Goal: Task Accomplishment & Management: Use online tool/utility

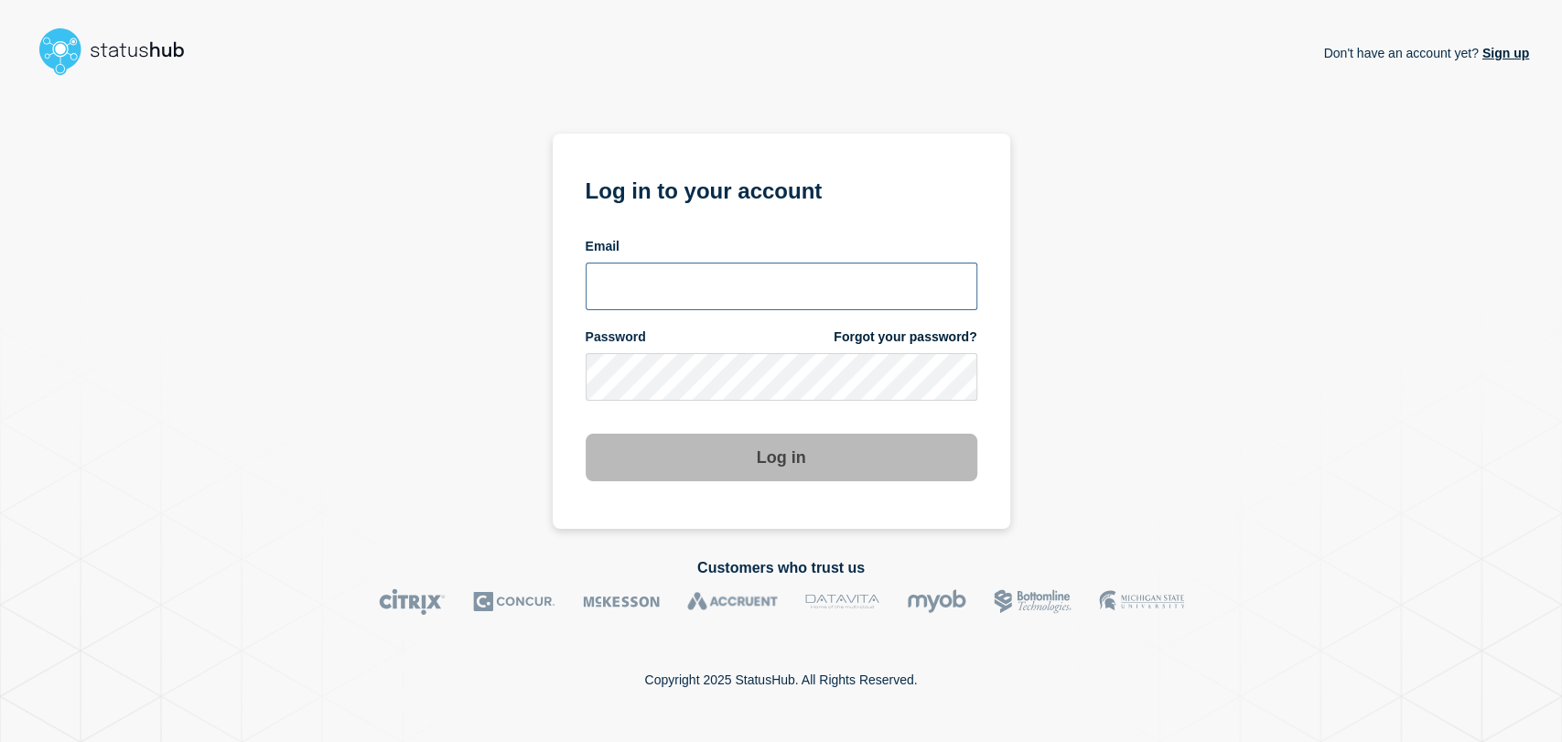
click at [724, 273] on input "email input" at bounding box center [782, 287] width 392 height 48
type input "gavin.moore@accruent.com"
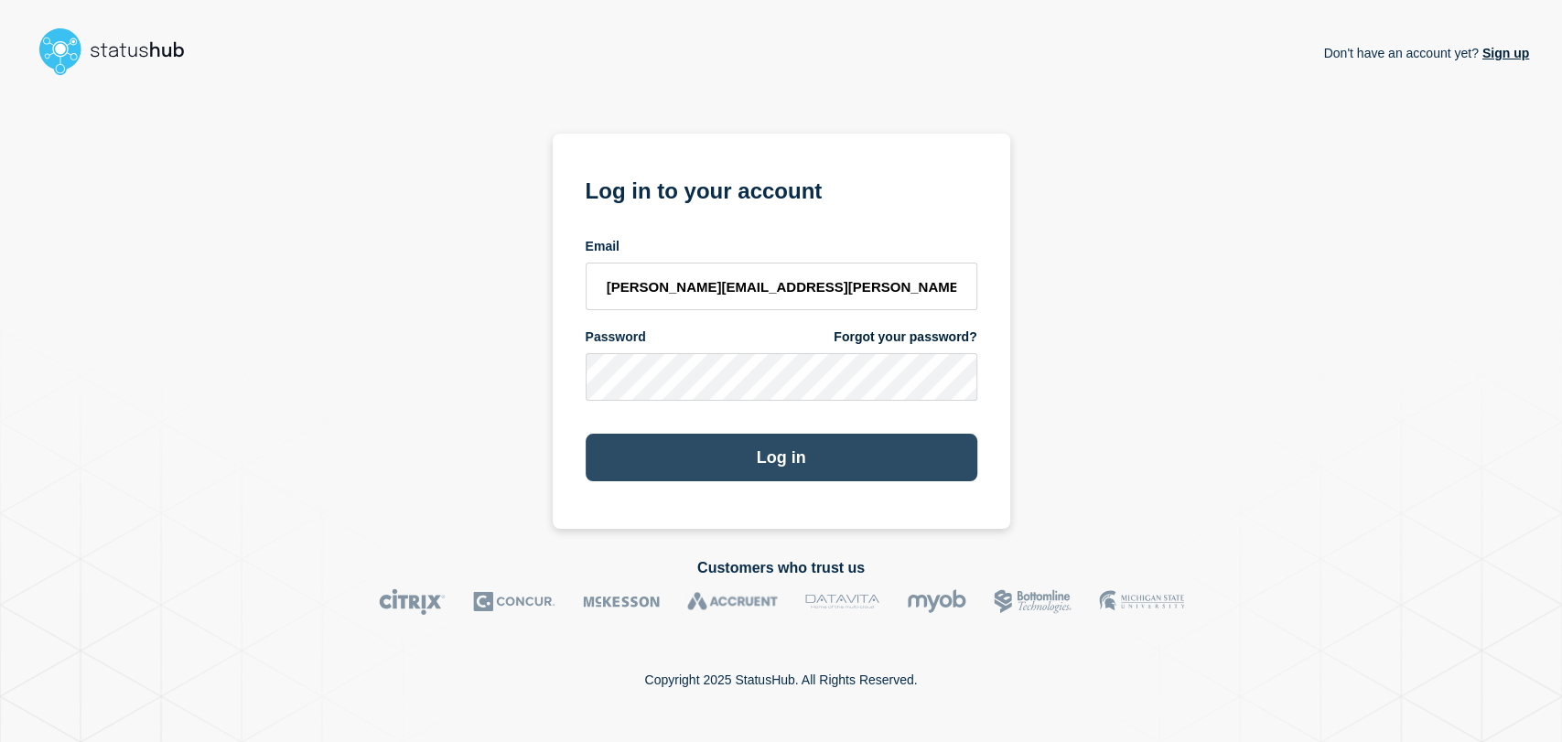
click at [747, 463] on button "Log in" at bounding box center [782, 458] width 392 height 48
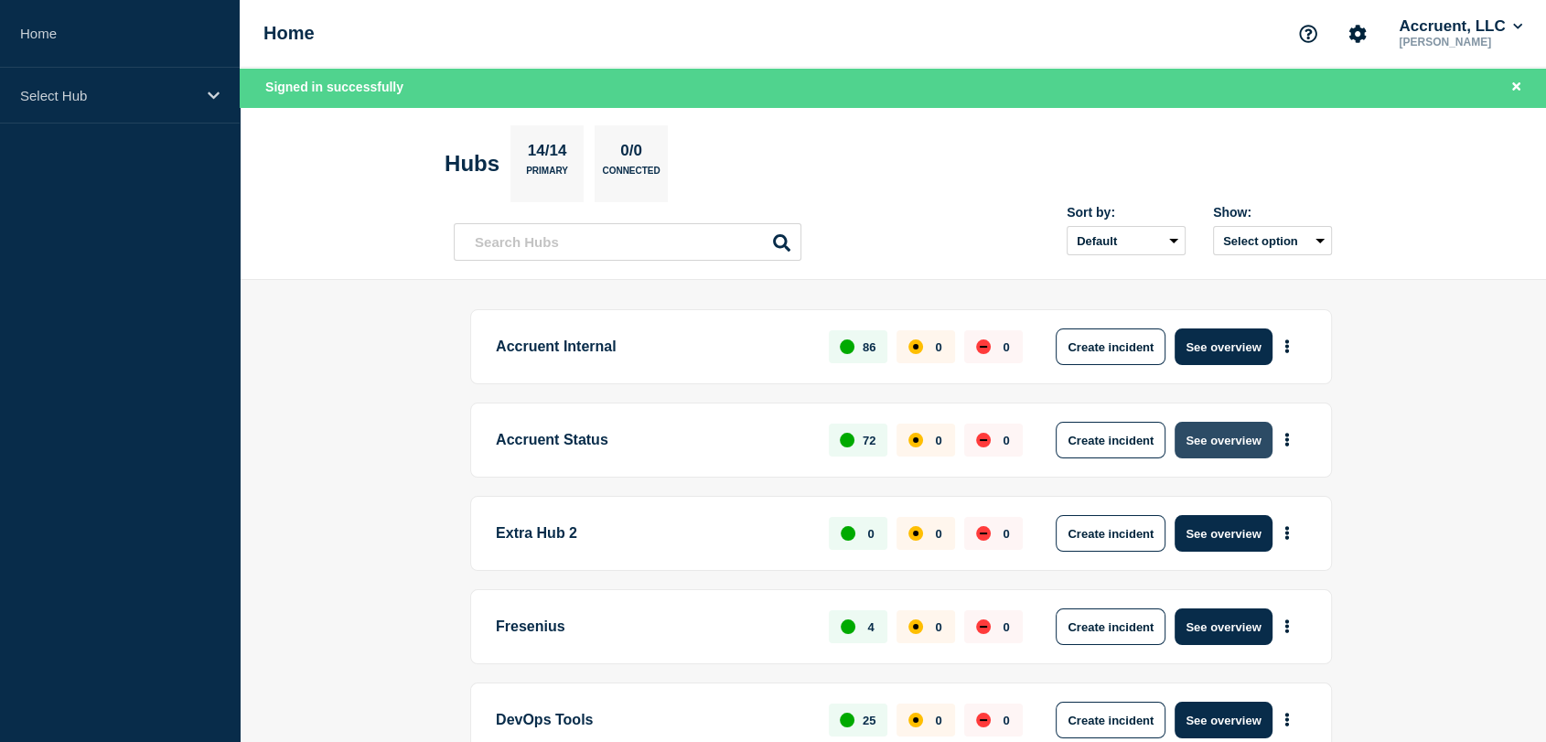
click at [1208, 436] on button "See overview" at bounding box center [1223, 440] width 97 height 37
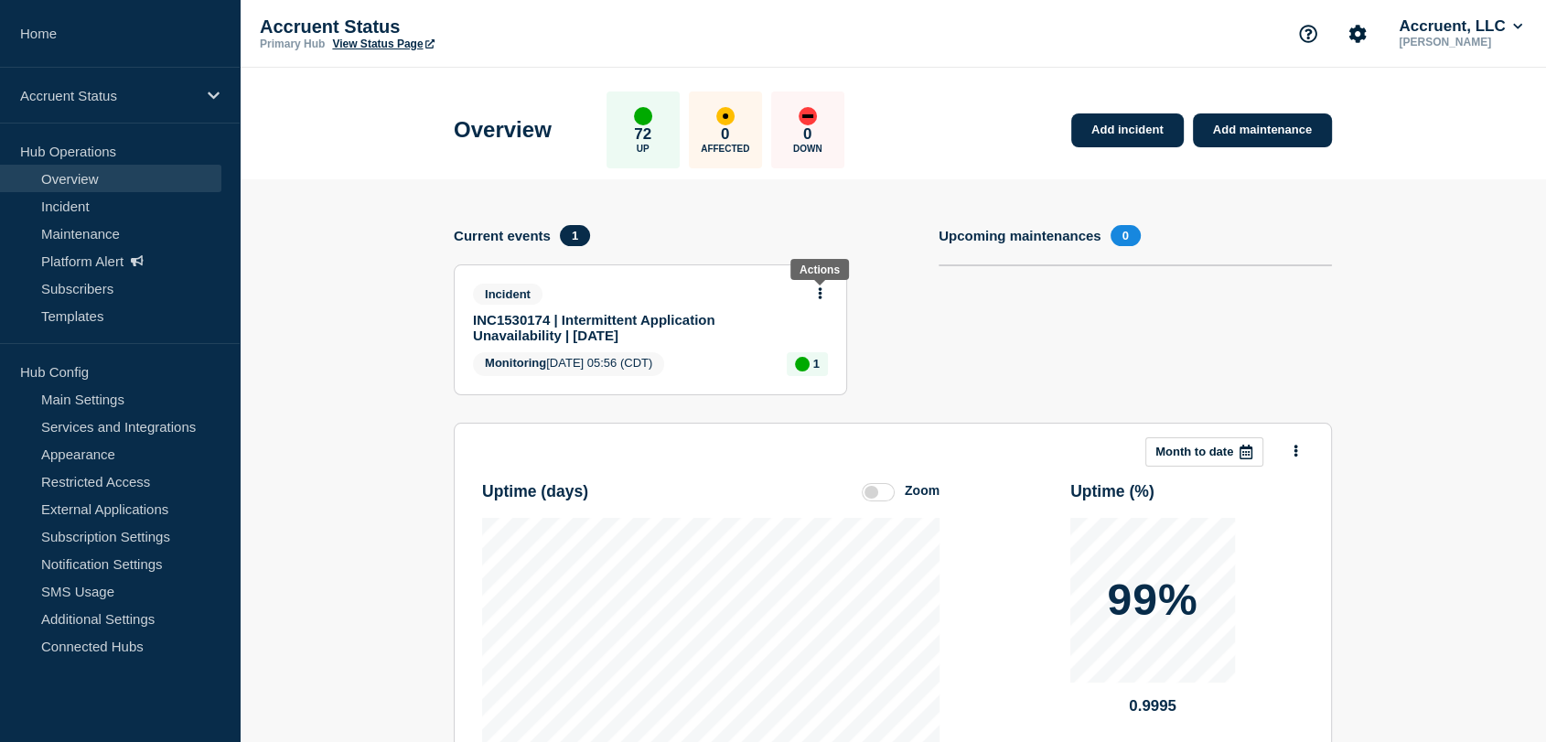
click at [819, 288] on icon at bounding box center [820, 293] width 5 height 12
click at [819, 357] on link "Update incident" at bounding box center [820, 359] width 89 height 15
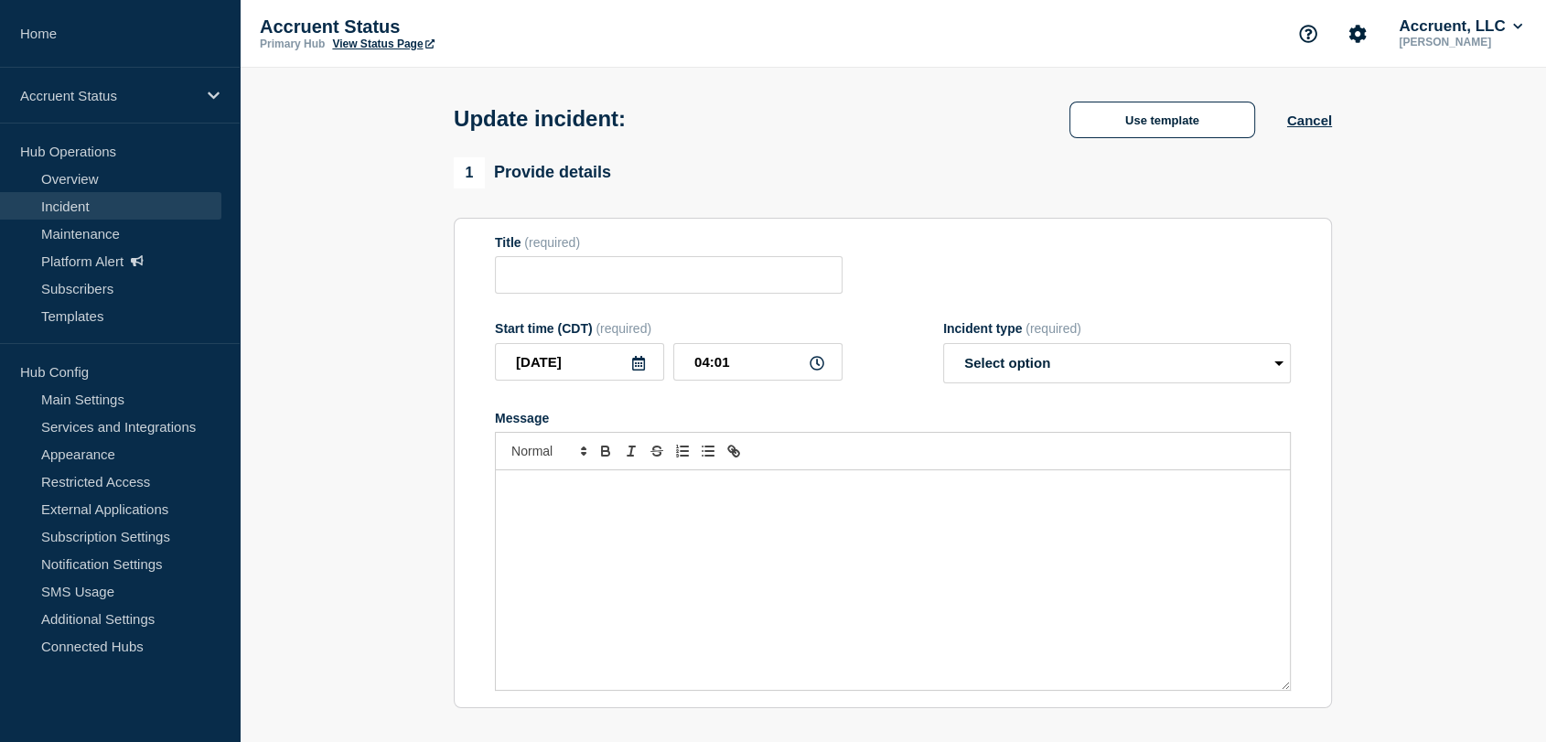
type input "INC1530174 | Intermittent Application Unavailability | [DATE]"
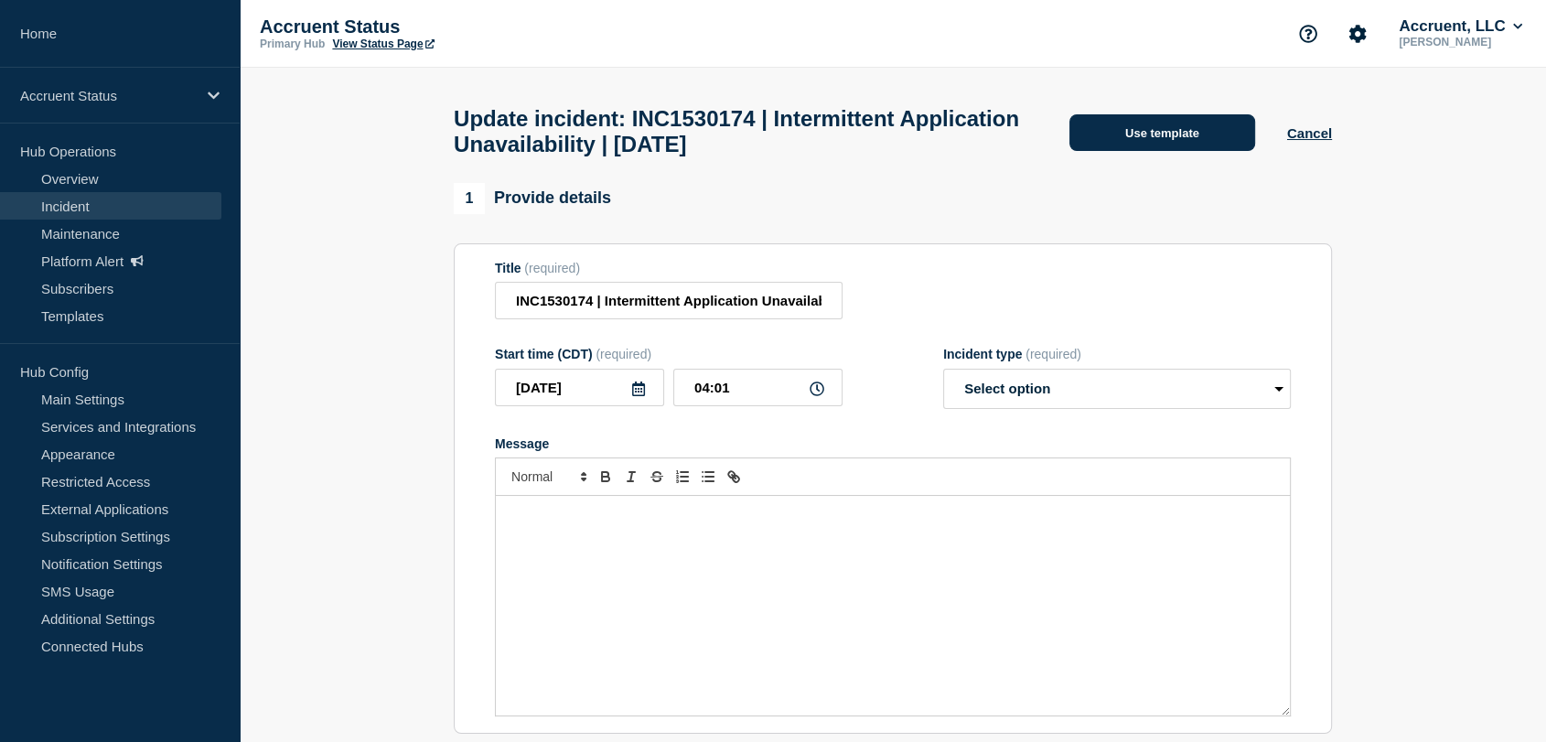
click at [1101, 138] on button "Use template" at bounding box center [1162, 132] width 186 height 37
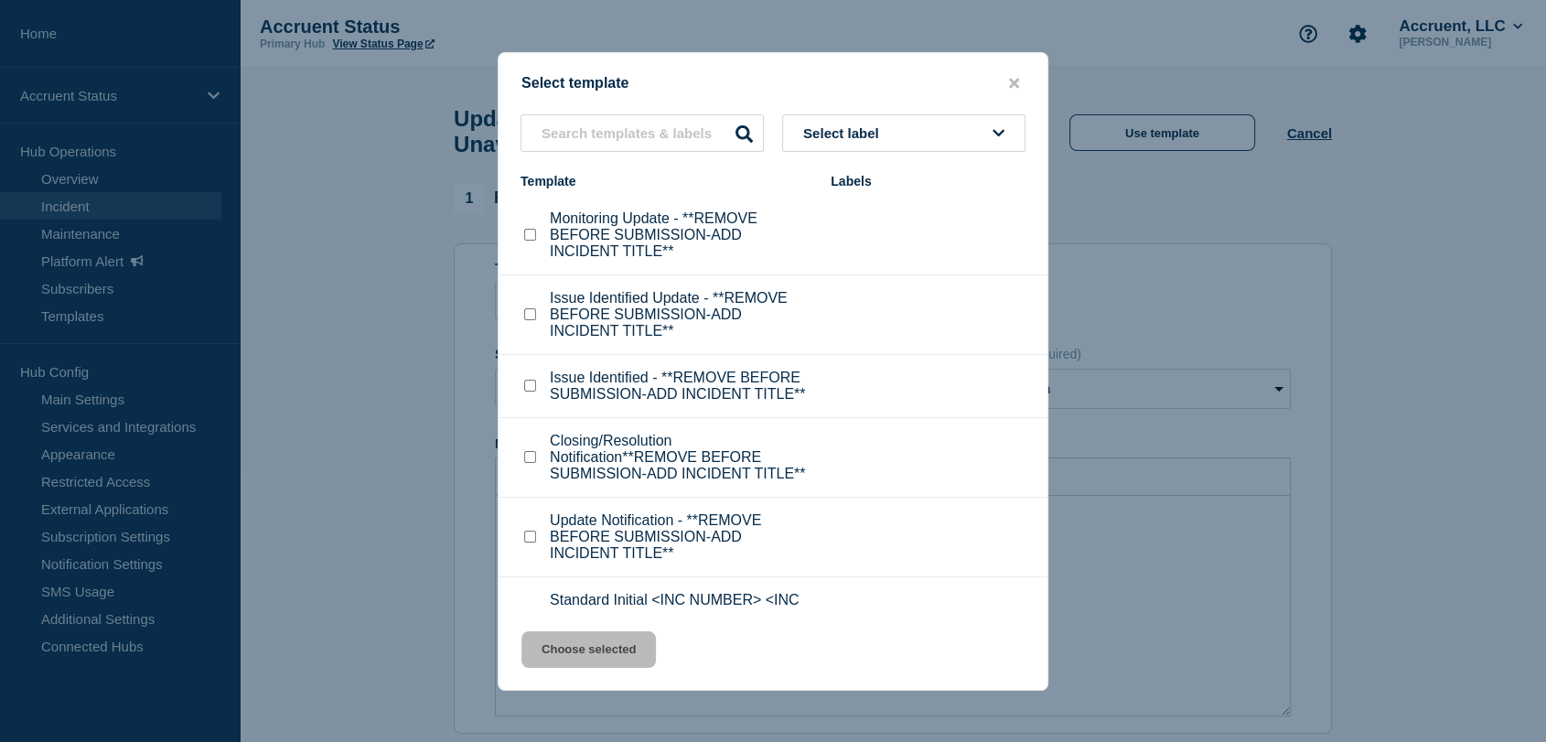
scroll to position [58, 0]
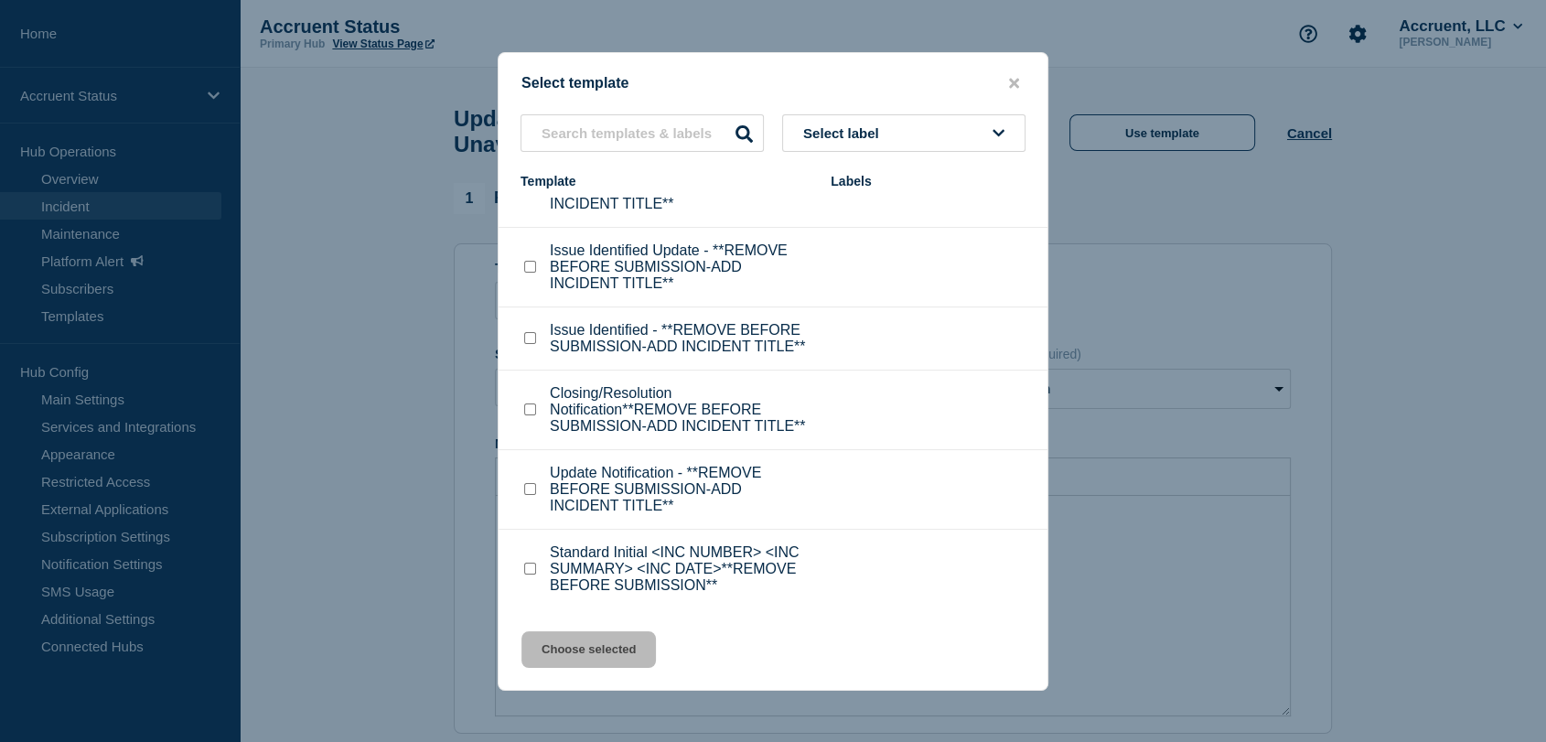
click at [528, 490] on input "Update Notification - **REMOVE BEFORE SUBMISSION-ADD INCIDENT TITLE** checkbox" at bounding box center [530, 489] width 12 height 12
checkbox input "true"
click at [607, 639] on button "Choose selected" at bounding box center [588, 649] width 134 height 37
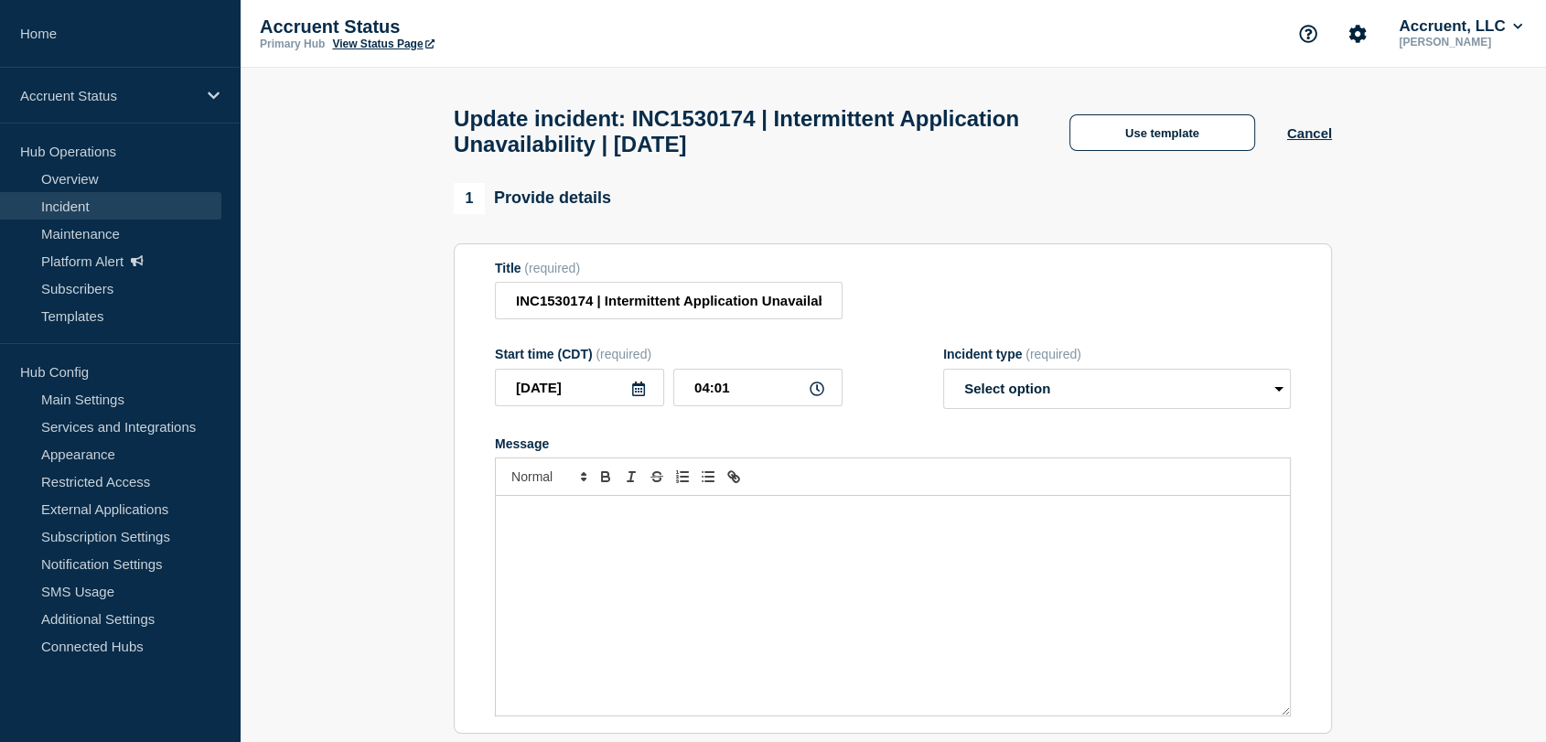
select select "investigating"
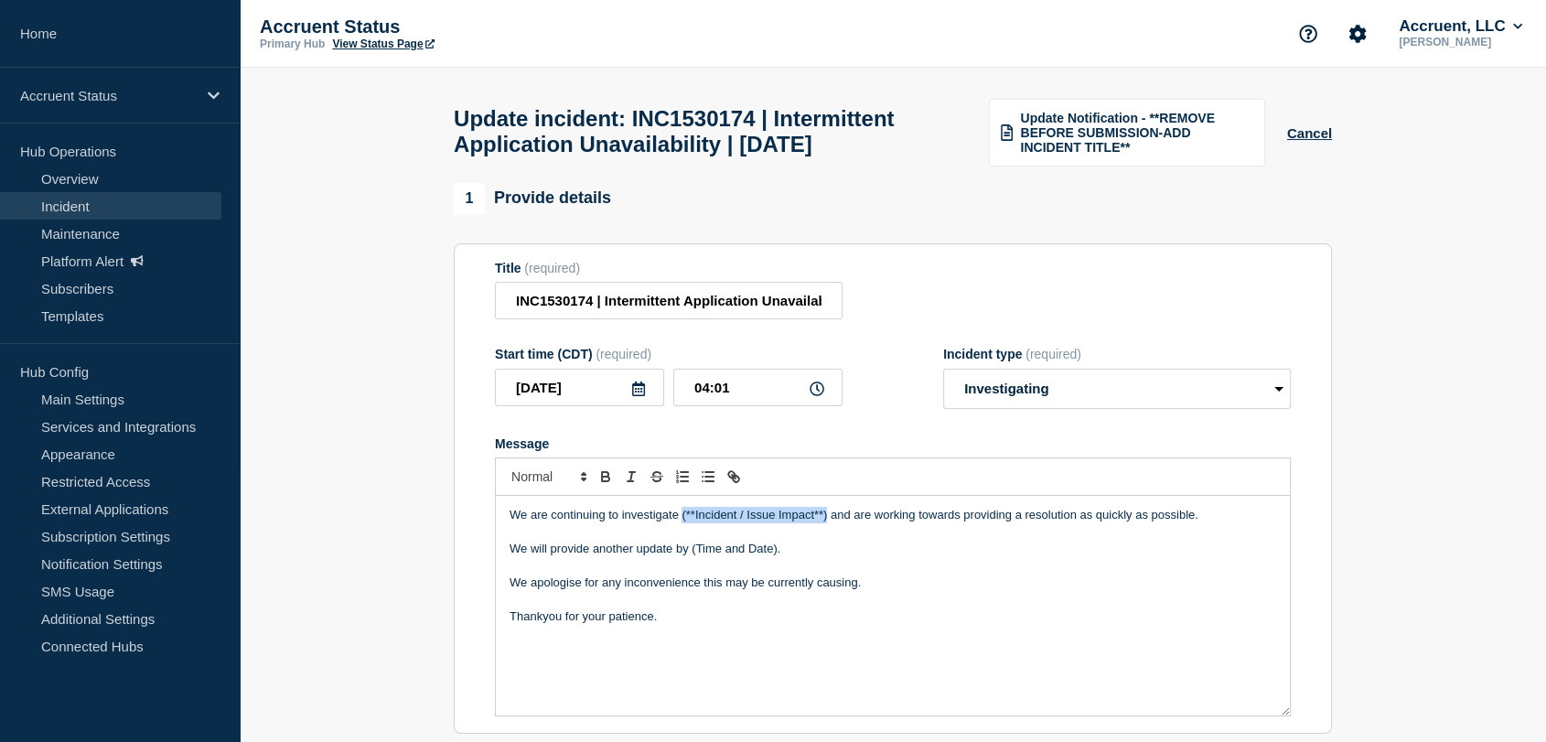
drag, startPoint x: 825, startPoint y: 556, endPoint x: 682, endPoint y: 557, distance: 142.7
click at [682, 523] on p "We are continuing to investigate (**Incident / Issue Impact**) and are working …" at bounding box center [893, 515] width 767 height 16
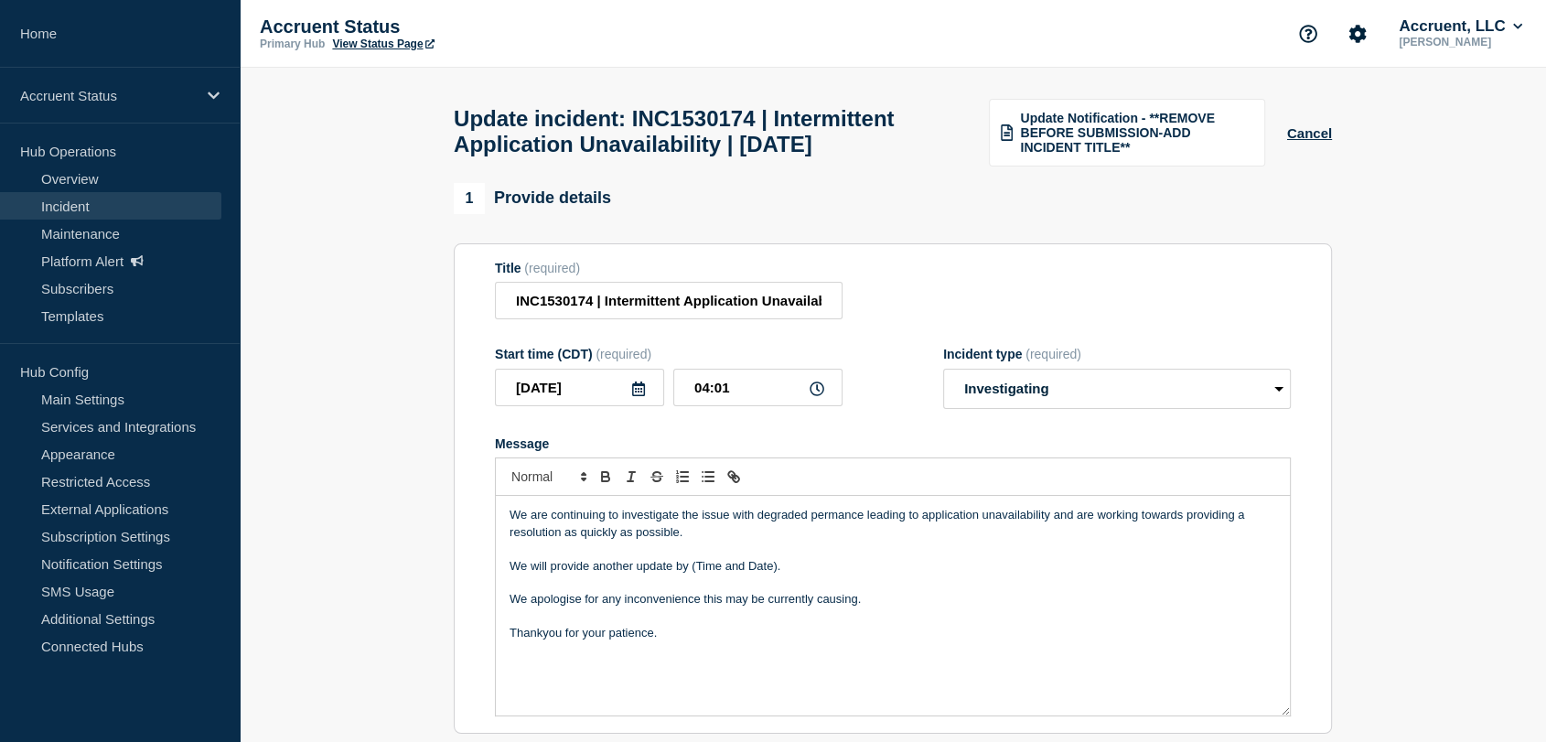
click at [827, 541] on p "We are continuing to investigate the issue with degraded permance leading to ap…" at bounding box center [893, 524] width 767 height 34
drag, startPoint x: 776, startPoint y: 606, endPoint x: 693, endPoint y: 607, distance: 83.3
click at [693, 575] on p "We will provide another update by (Time and Date)." at bounding box center [893, 566] width 767 height 16
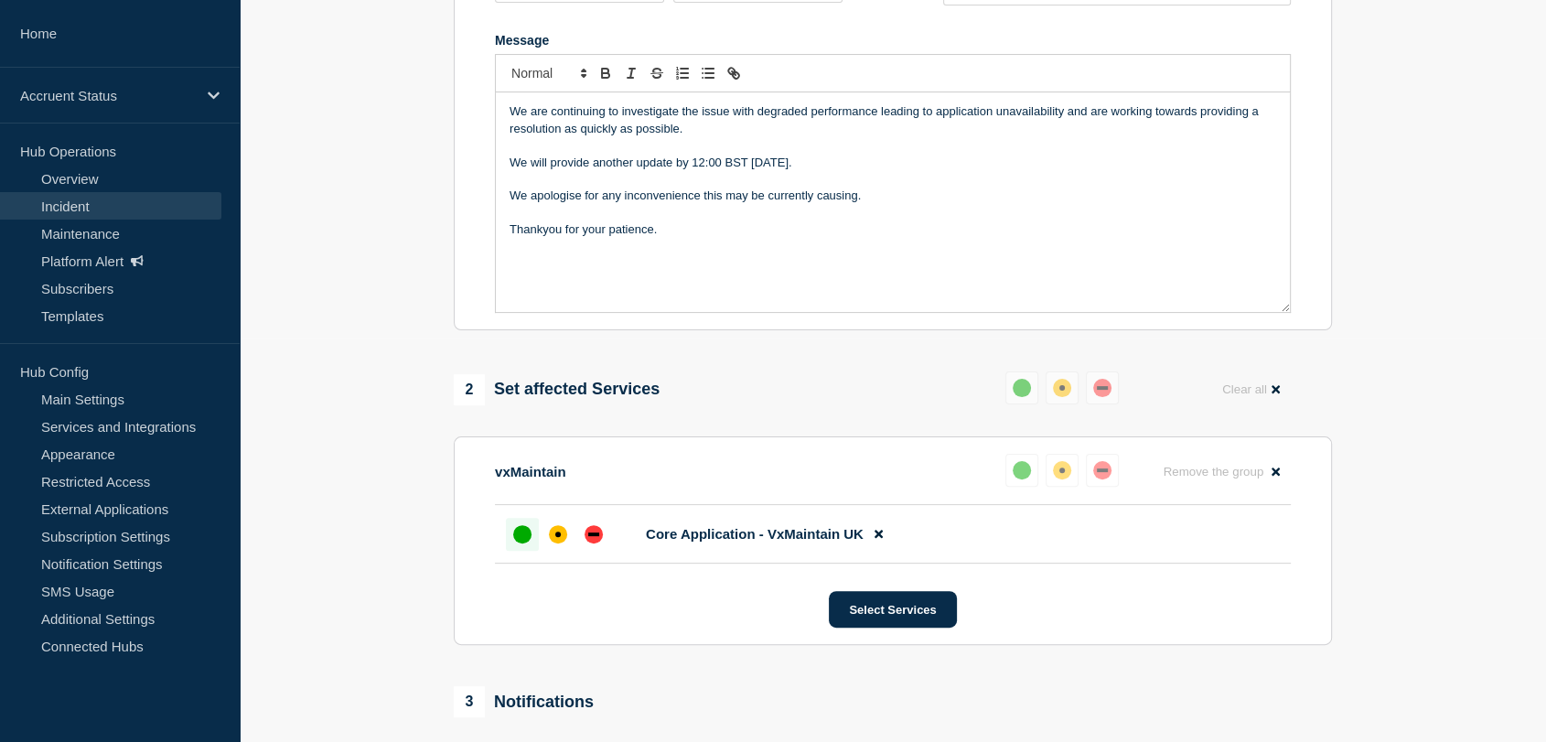
scroll to position [406, 0]
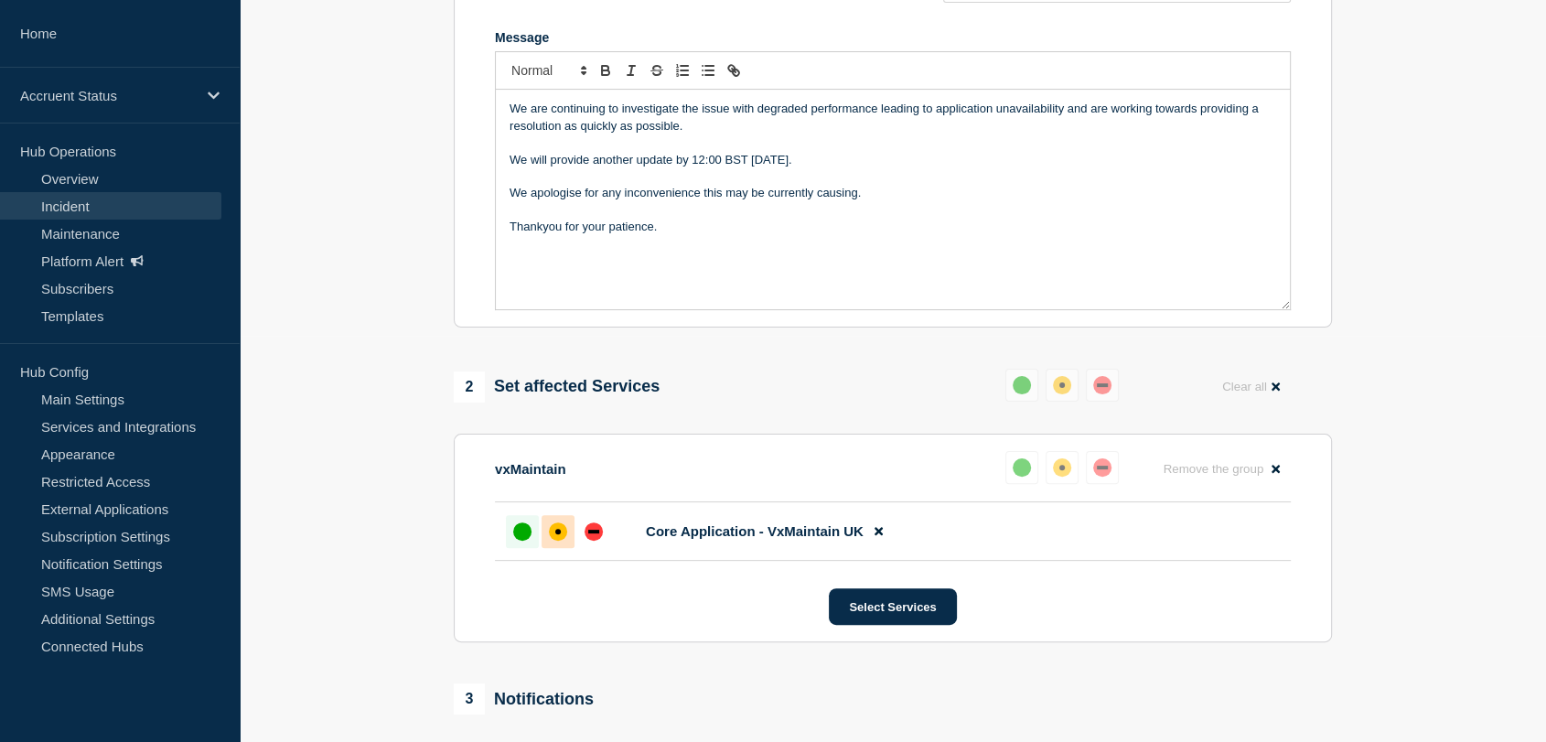
click at [570, 548] on div at bounding box center [558, 531] width 33 height 33
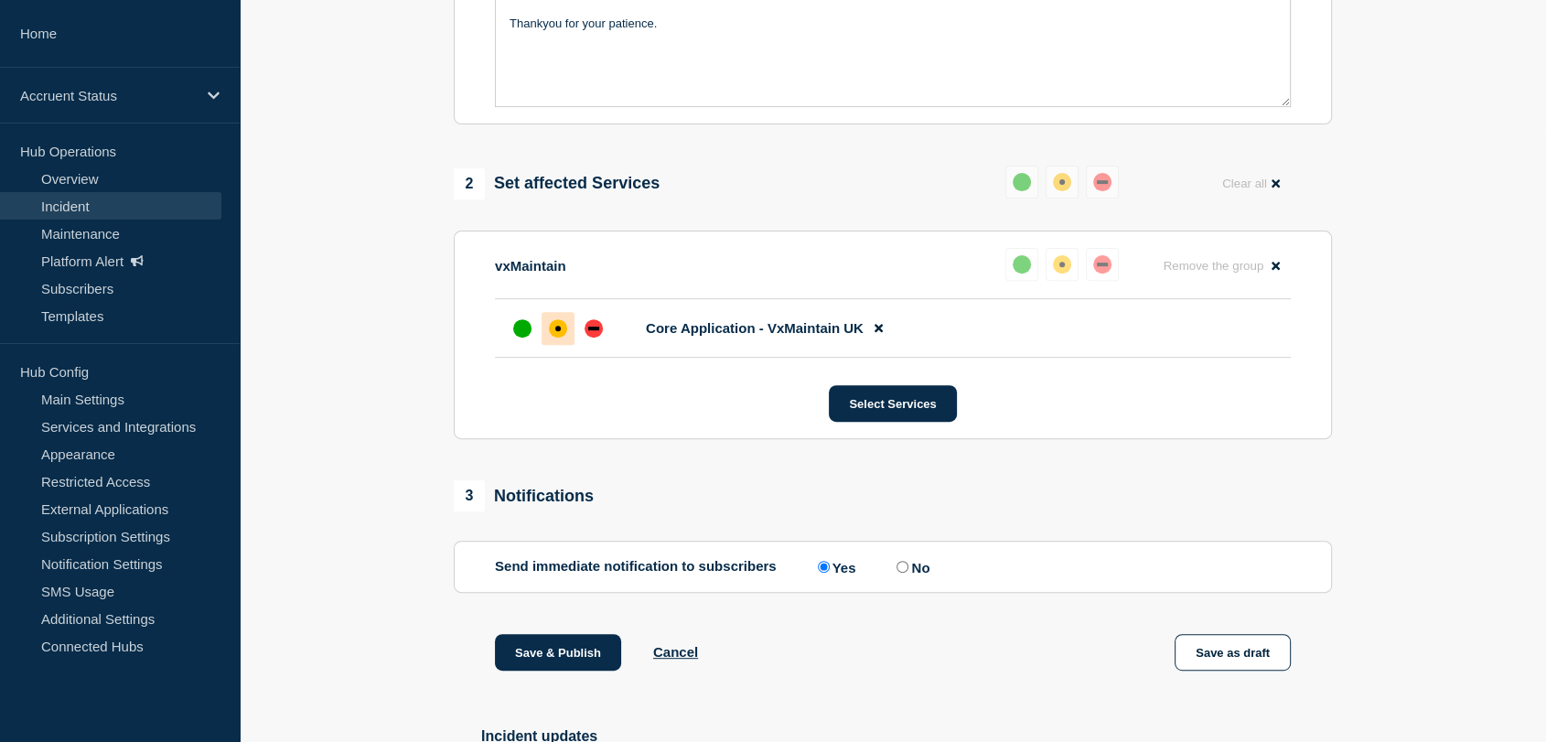
scroll to position [711, 0]
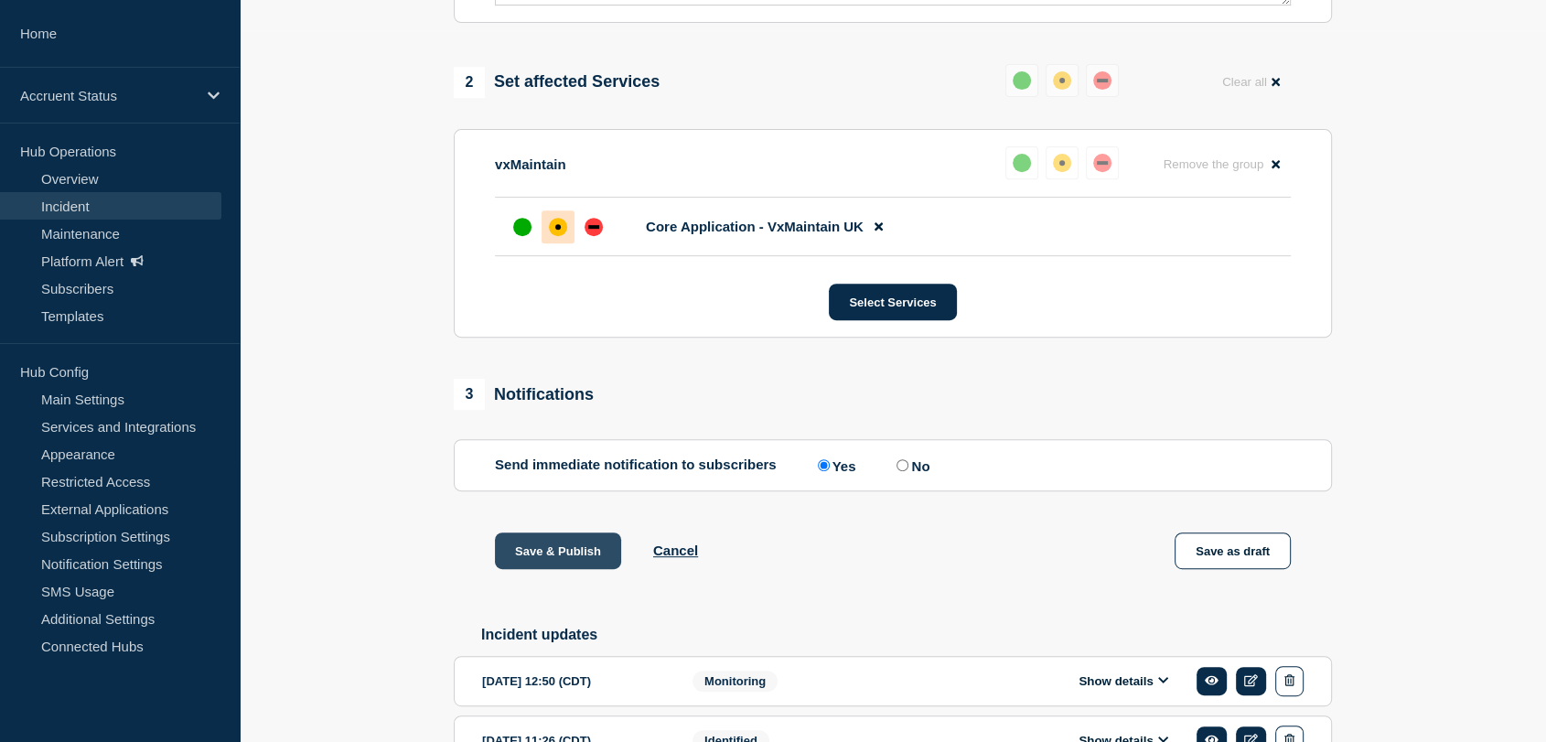
click at [568, 569] on button "Save & Publish" at bounding box center [558, 550] width 126 height 37
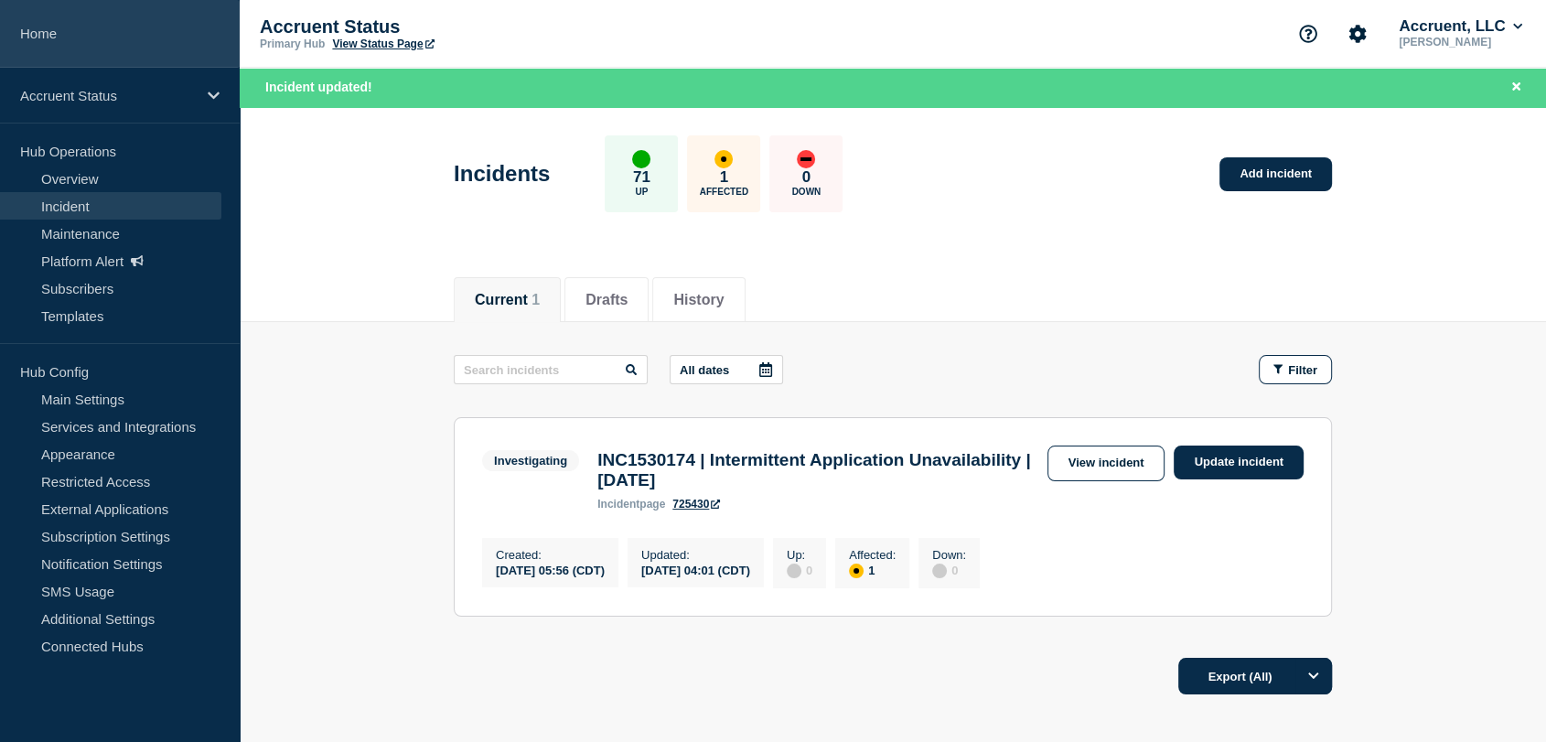
click at [73, 38] on link "Home" at bounding box center [120, 34] width 240 height 68
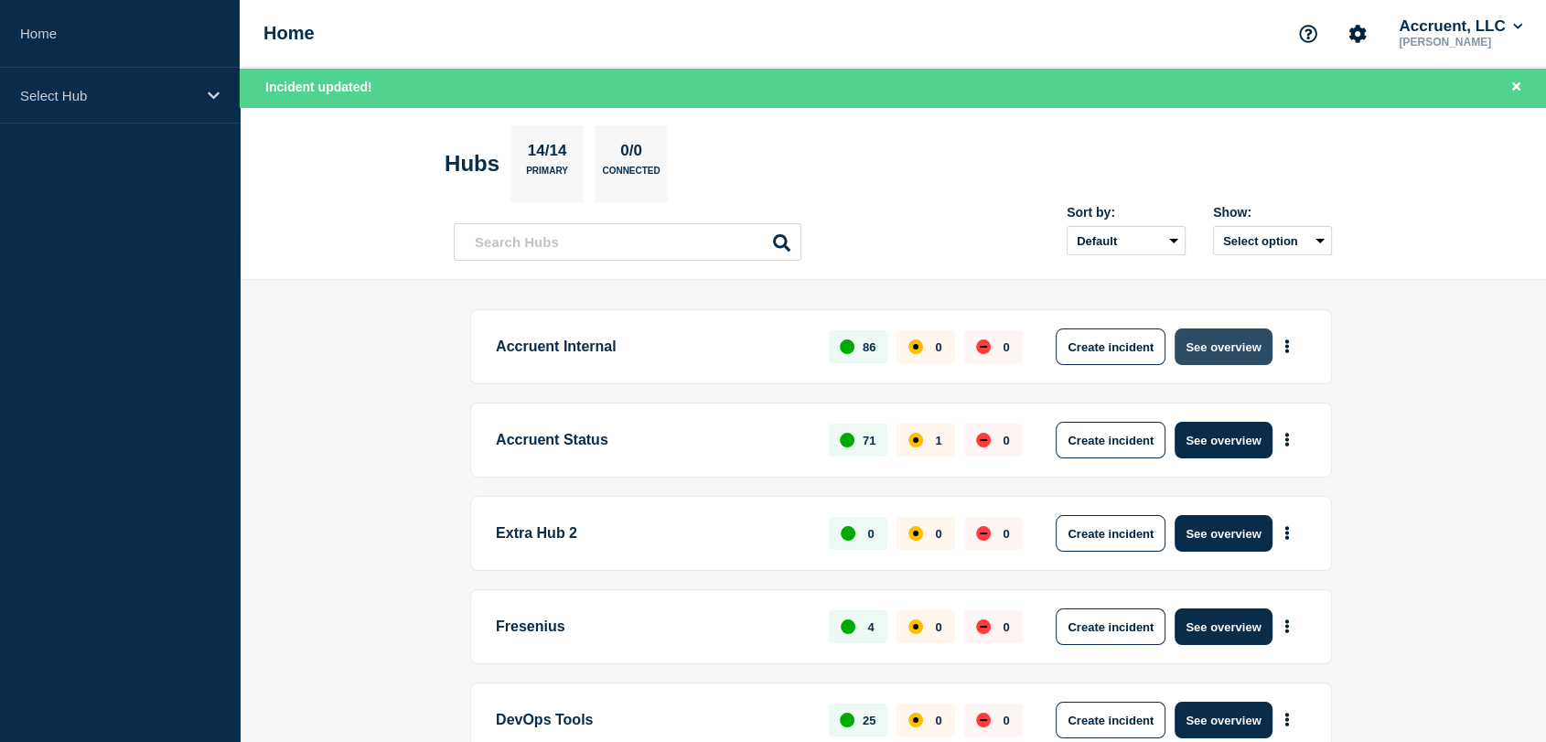
click at [1212, 345] on button "See overview" at bounding box center [1223, 346] width 97 height 37
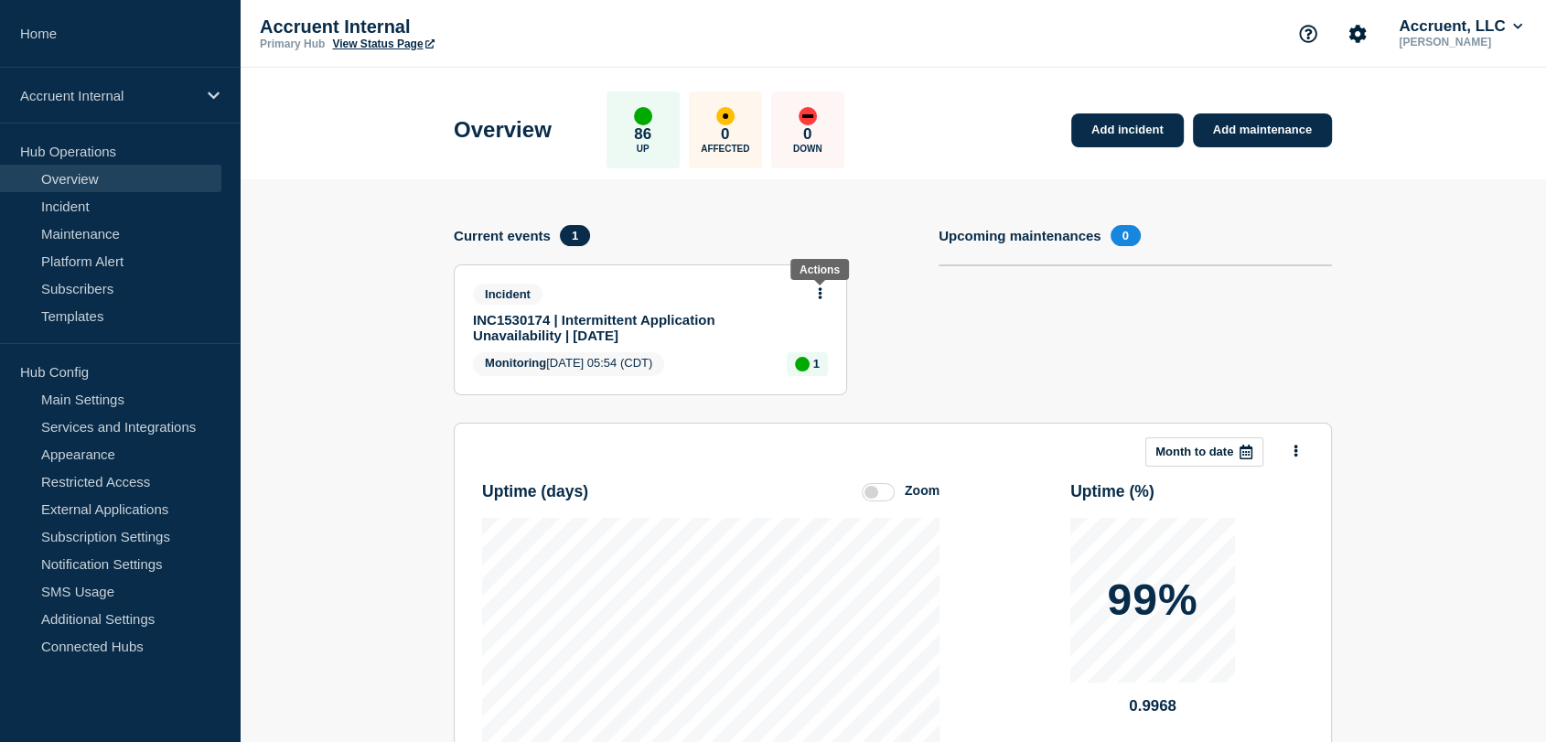
click at [820, 291] on icon at bounding box center [821, 293] width 4 height 12
click at [820, 359] on link "Update incident" at bounding box center [820, 359] width 89 height 15
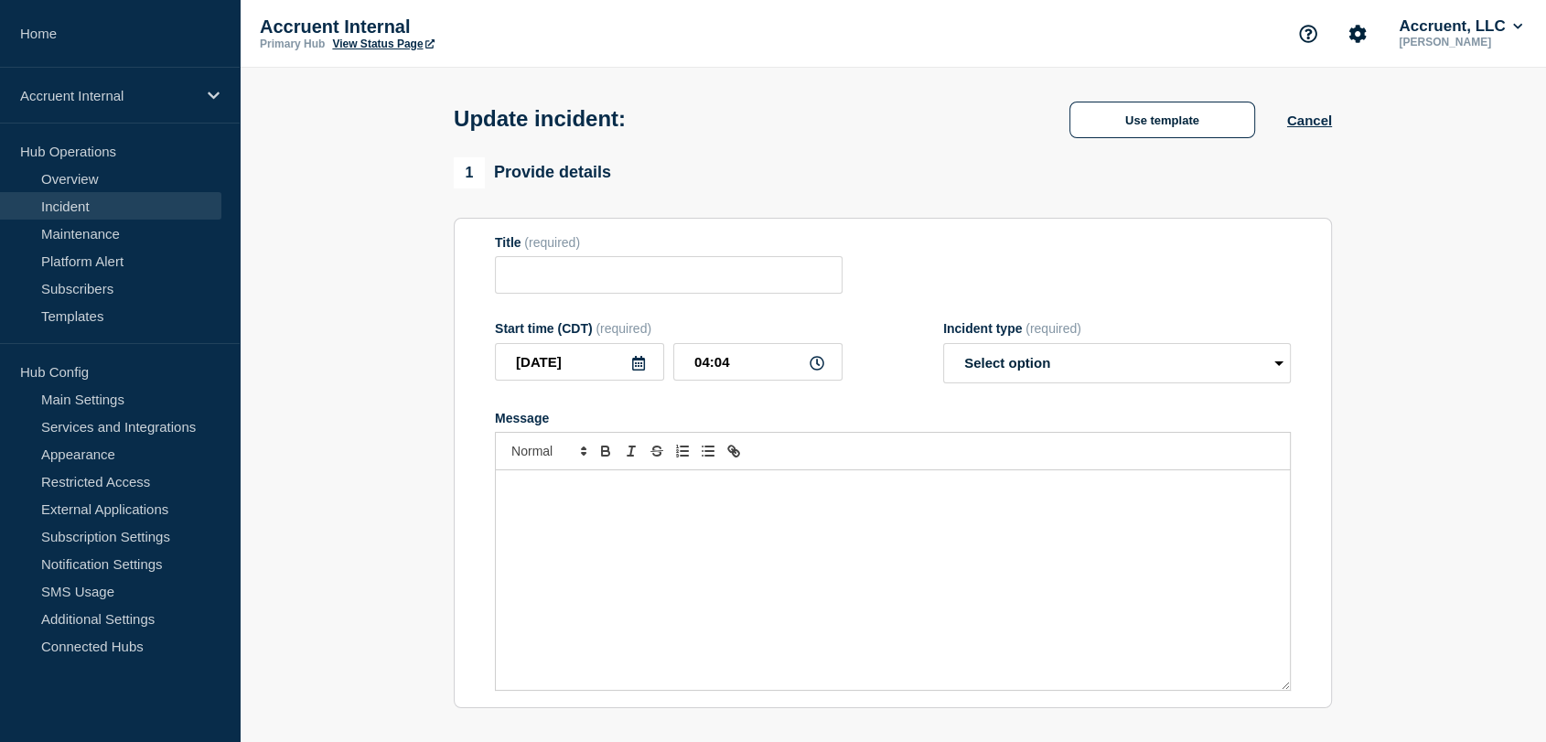
type input "INC1530174 | Intermittent Application Unavailability | [DATE]"
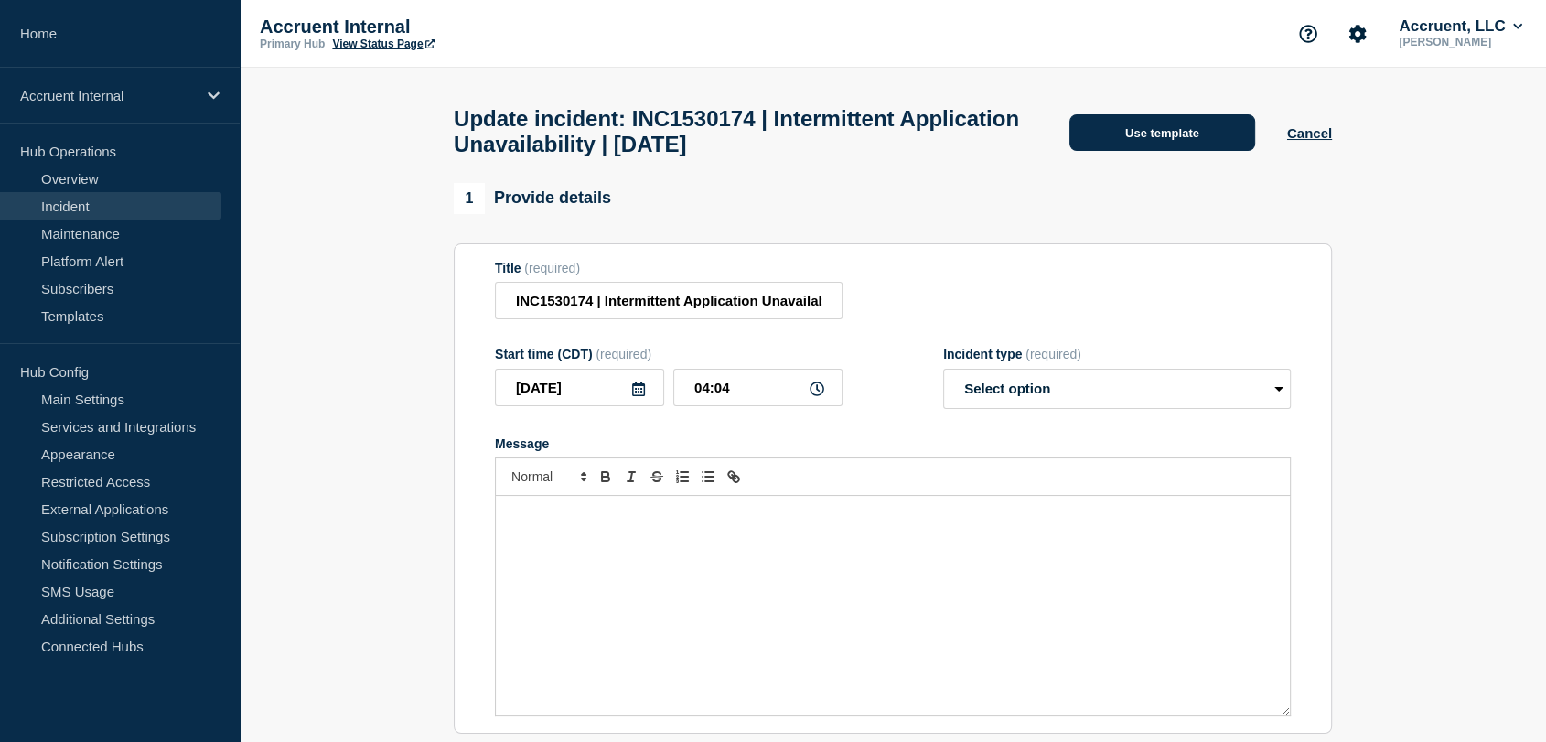
click at [1115, 143] on button "Use template" at bounding box center [1162, 132] width 186 height 37
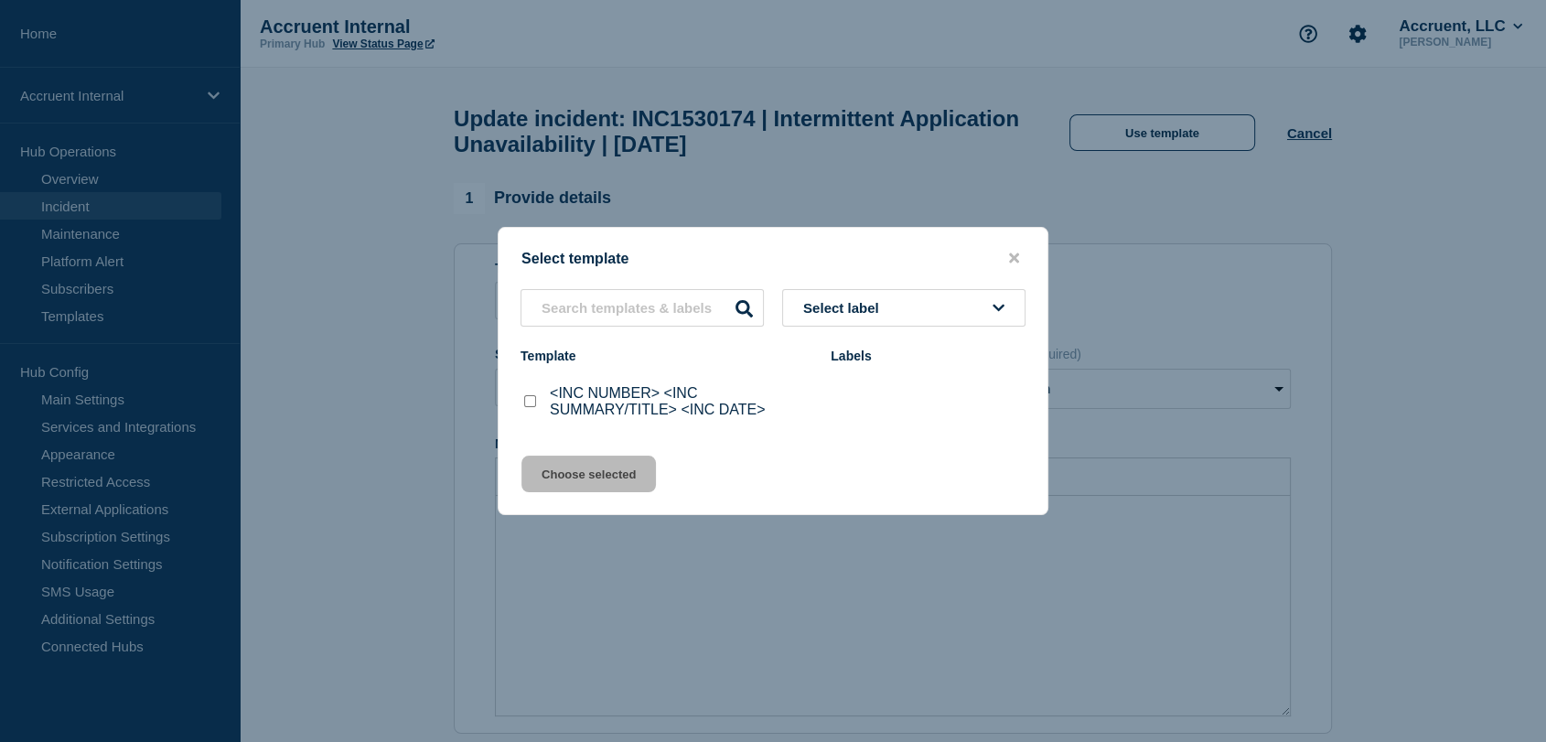
click at [527, 403] on input "<INC NUMBER> <INC SUMMARY/TITLE> <INC DATE> checkbox" at bounding box center [530, 401] width 12 height 12
checkbox input "true"
click at [618, 487] on button "Choose selected" at bounding box center [588, 474] width 134 height 37
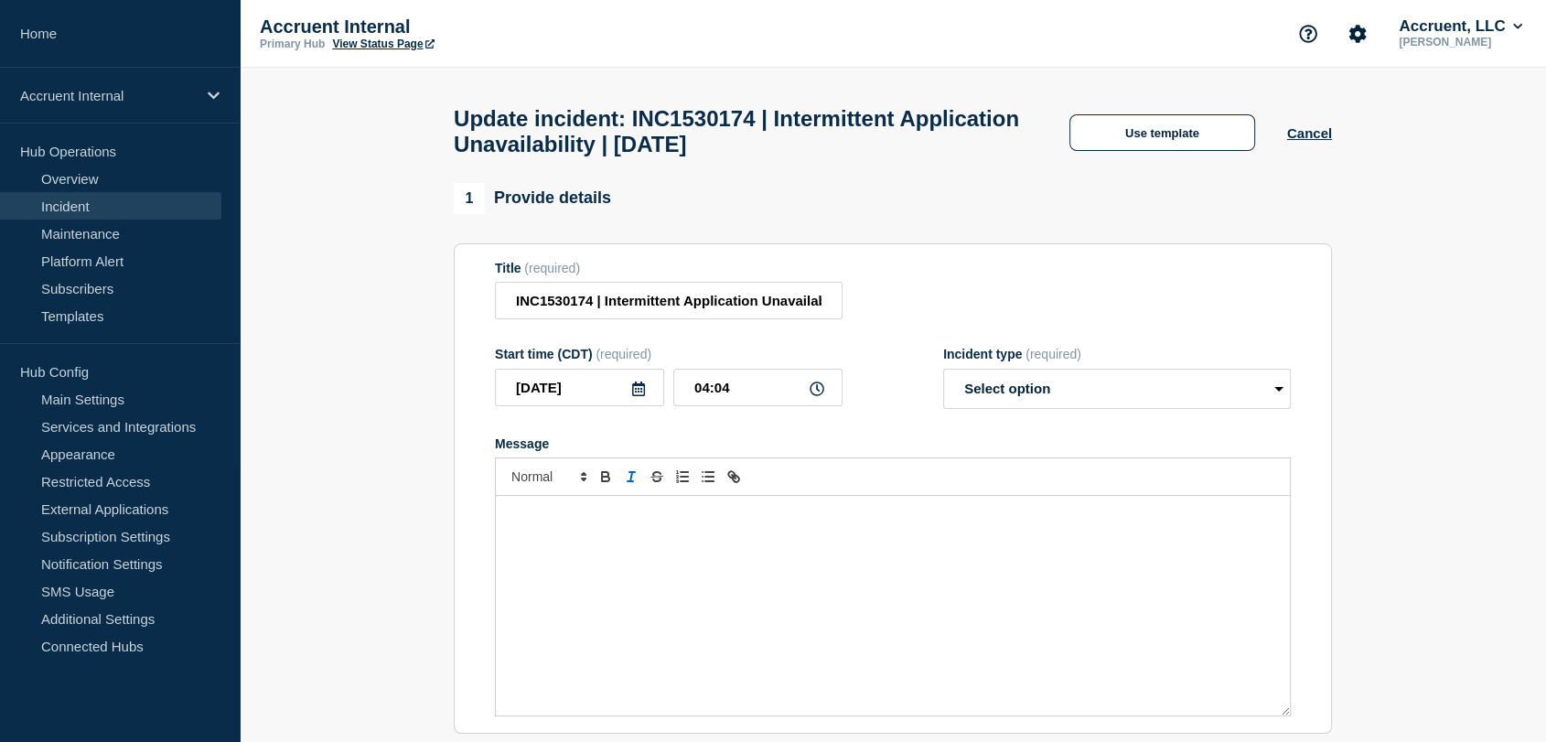
select select "investigating"
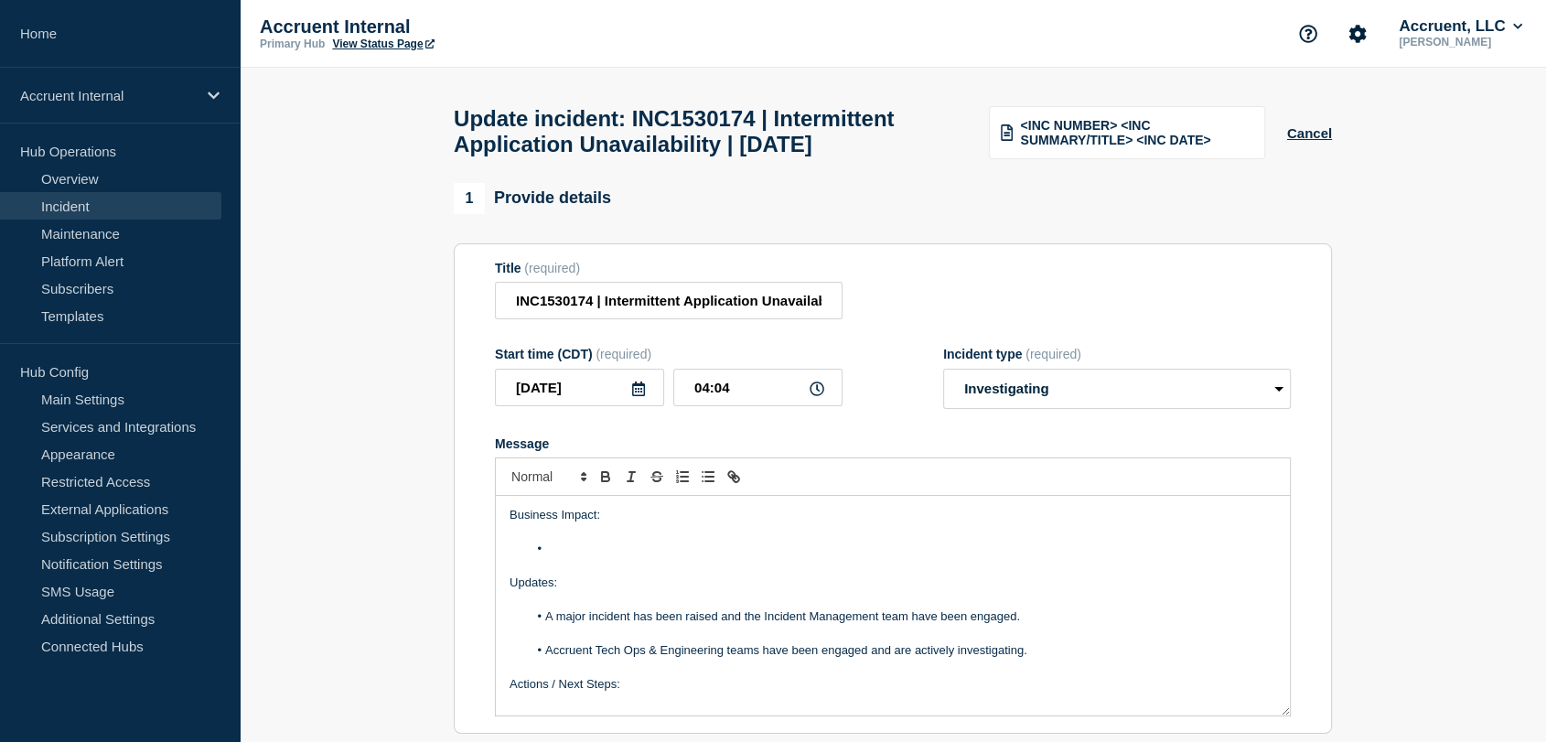
click at [600, 557] on li "Message" at bounding box center [902, 549] width 749 height 16
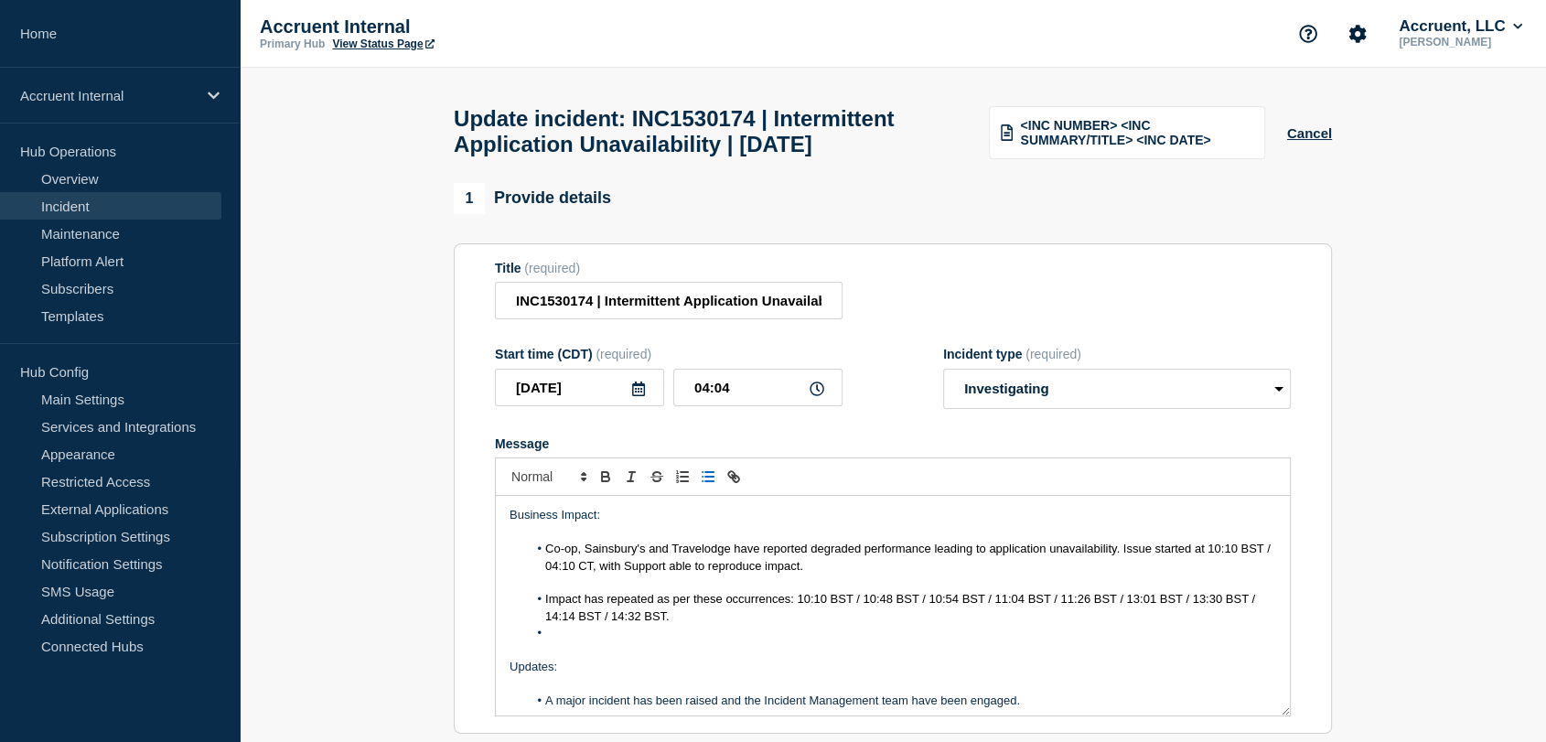
click at [602, 622] on span "Impact has repeated as per these occurrences: 10:10 BST / 10:48 BST / 10:54 BST…" at bounding box center [902, 607] width 714 height 30
drag, startPoint x: 781, startPoint y: 639, endPoint x: 616, endPoint y: 641, distance: 165.6
click at [616, 622] on span "Impact as repeated as per these occurrences: 10:10 BST / 10:48 BST / 10:54 BST …" at bounding box center [898, 607] width 706 height 30
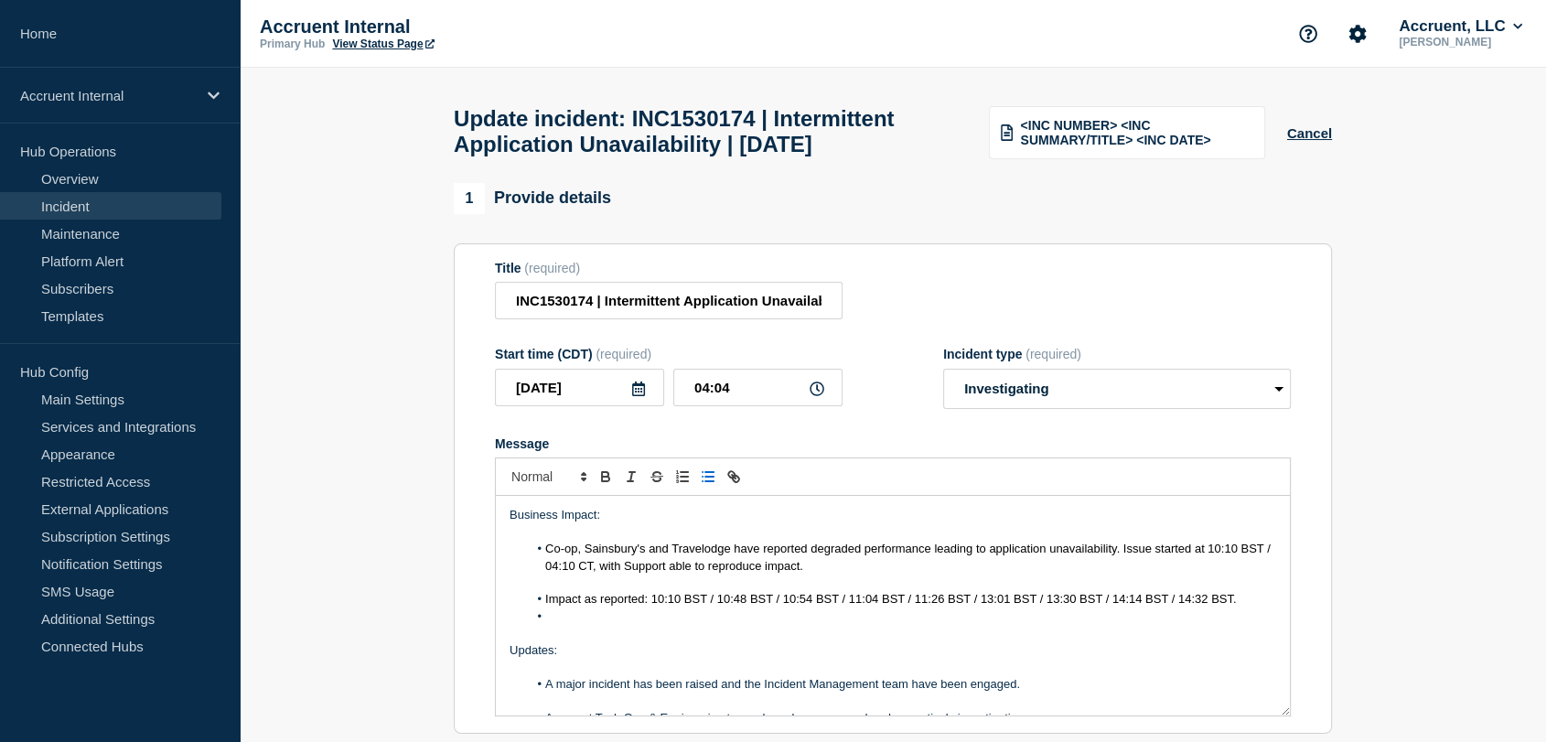
click at [651, 606] on span "Impact as reported: 10:10 BST / 10:48 BST / 10:54 BST / 11:04 BST / 11:26 BST /…" at bounding box center [890, 599] width 691 height 14
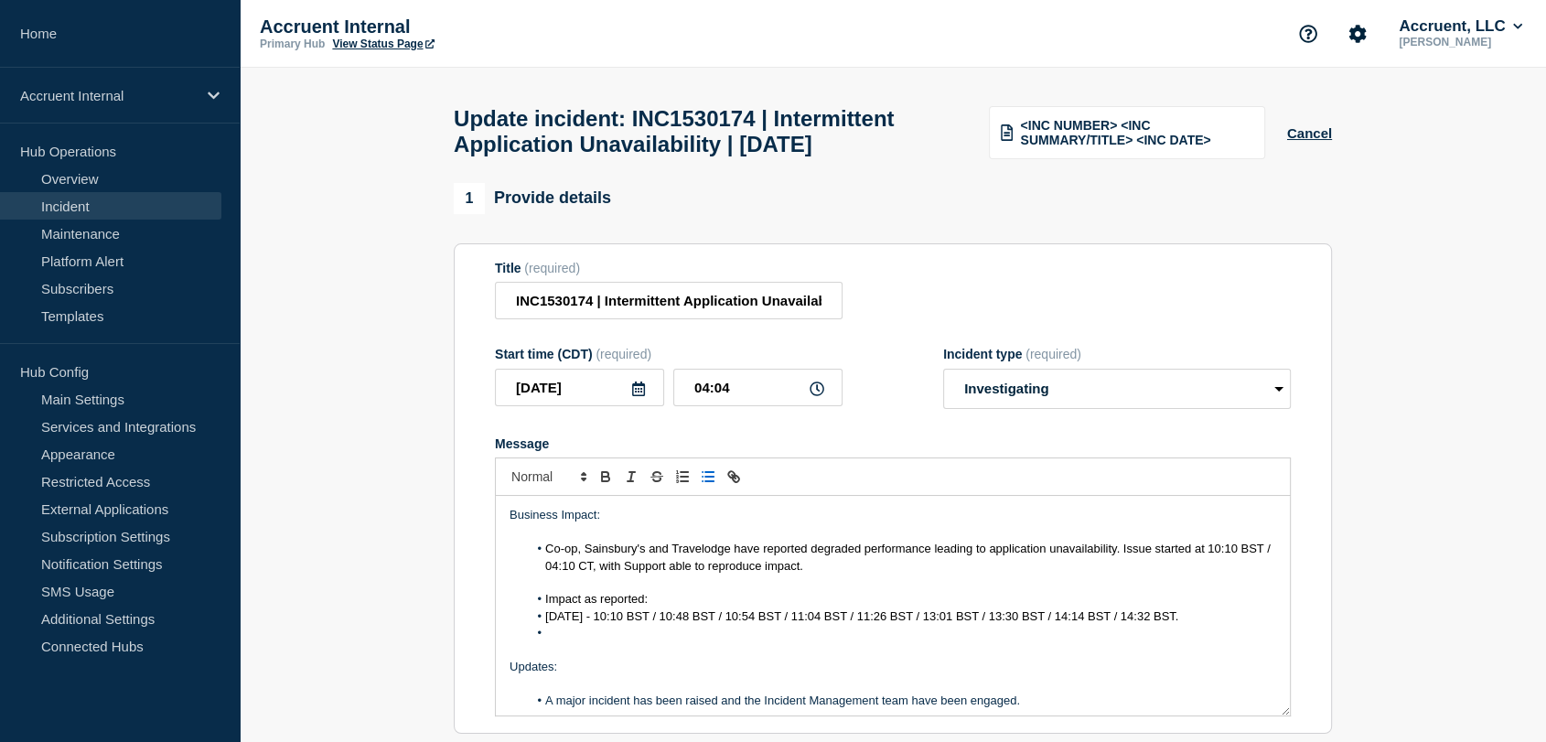
click at [613, 641] on li "Message" at bounding box center [902, 633] width 749 height 16
click at [688, 641] on li "[DATE] -" at bounding box center [902, 633] width 749 height 16
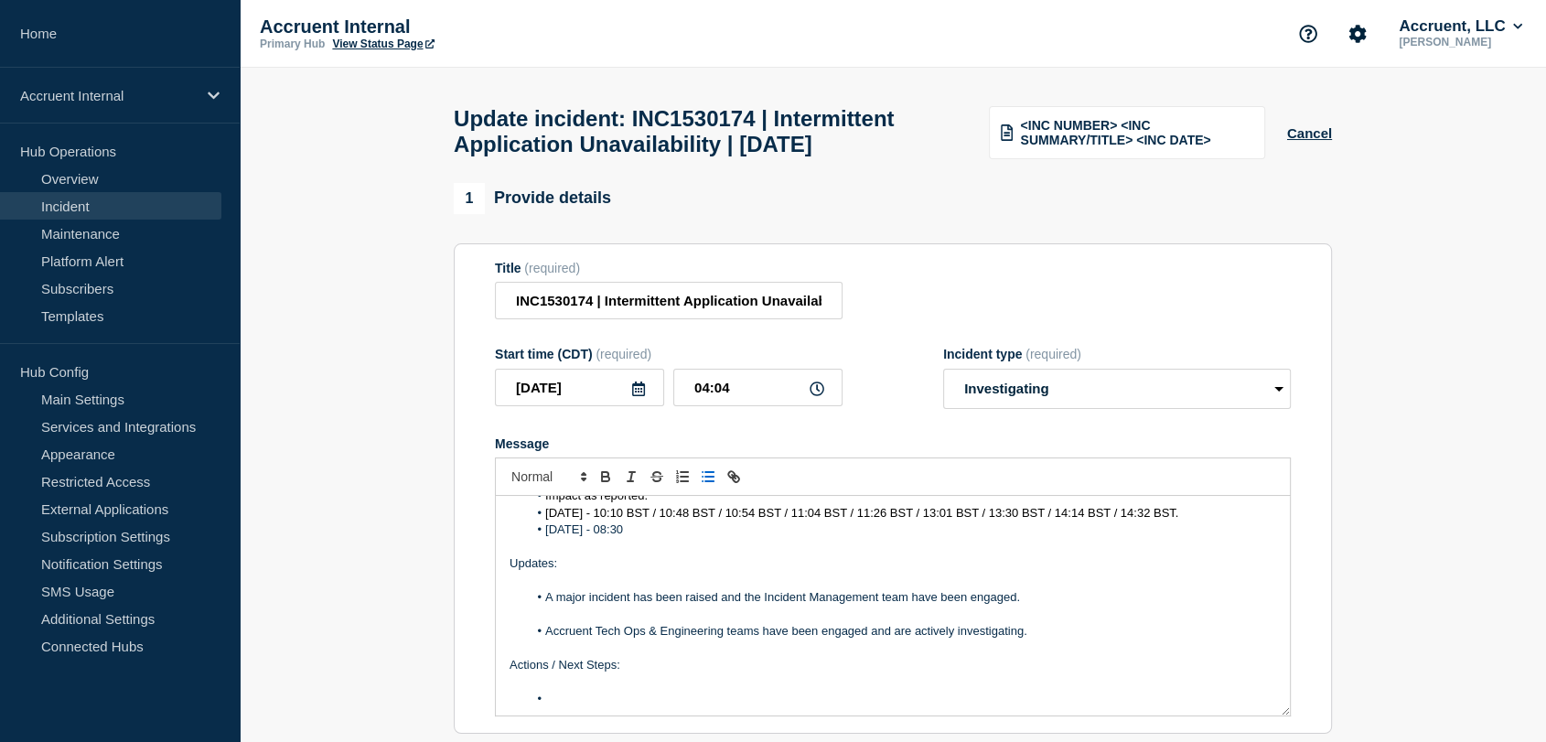
scroll to position [72, 0]
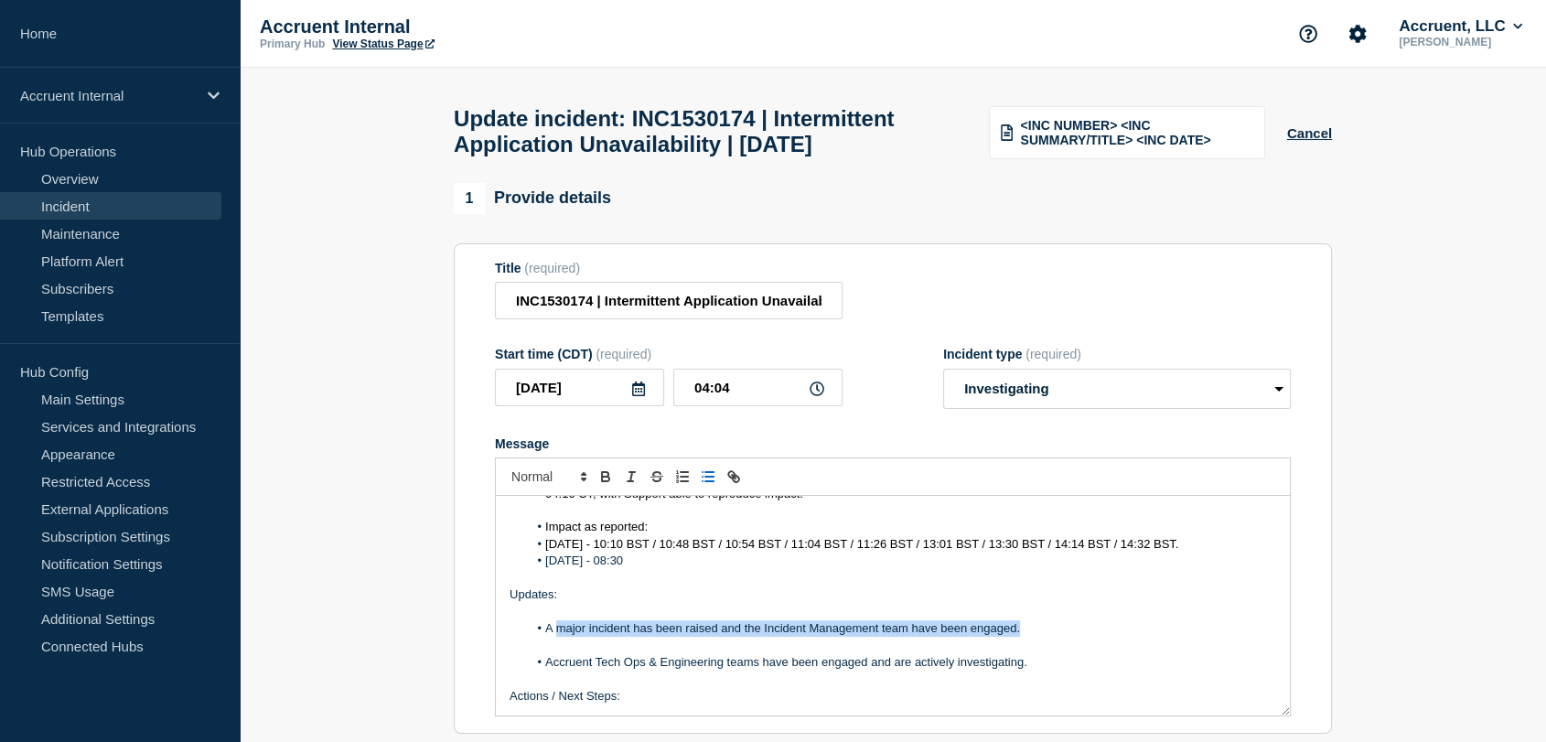
drag, startPoint x: 1037, startPoint y: 675, endPoint x: 556, endPoint y: 672, distance: 481.2
click at [556, 637] on li "A major incident has been raised and the Incident Management team have been eng…" at bounding box center [902, 628] width 749 height 16
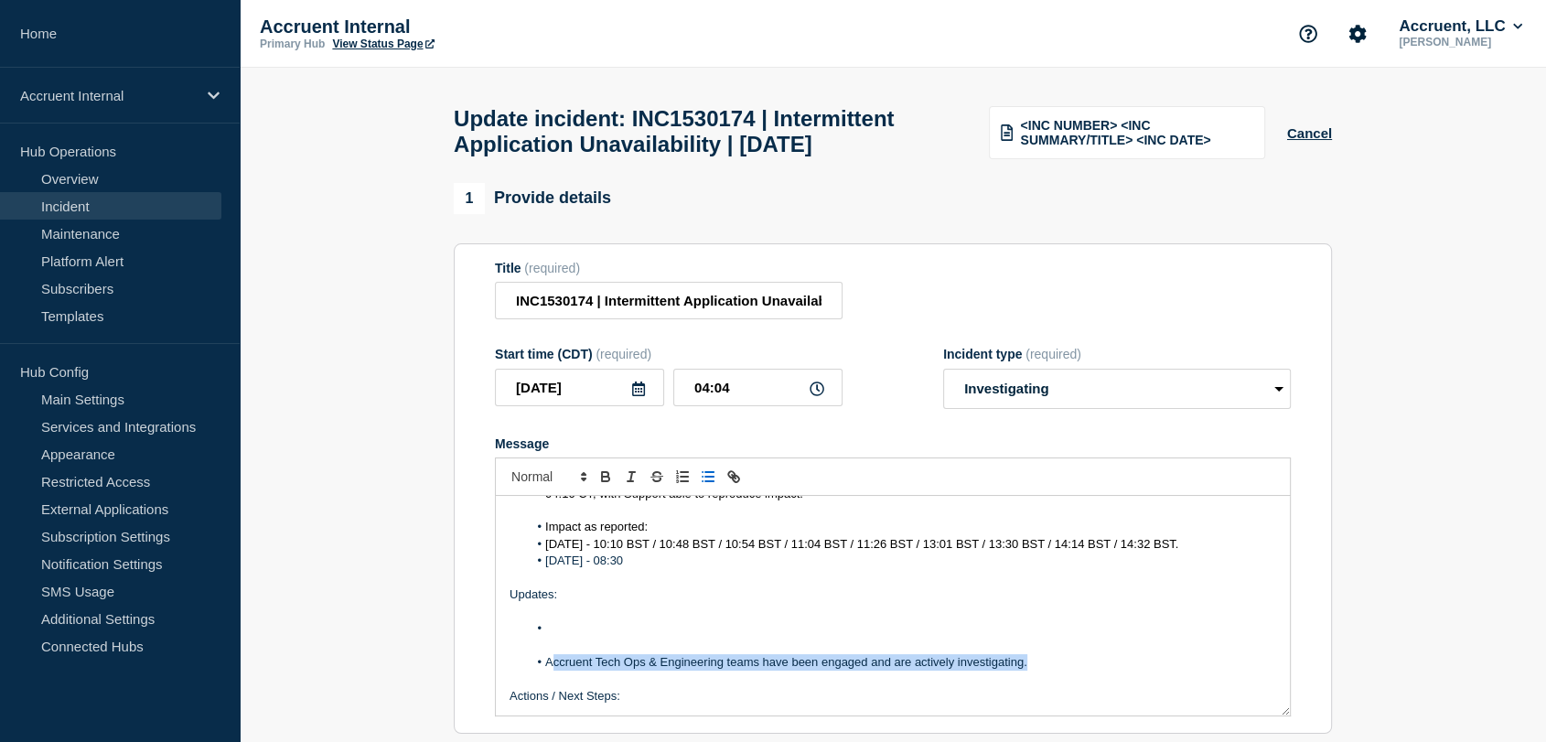
drag, startPoint x: 1039, startPoint y: 702, endPoint x: 554, endPoint y: 701, distance: 484.9
click at [554, 671] on li "Accruent Tech Ops & Engineering teams have been engaged and are actively invest…" at bounding box center [902, 662] width 749 height 16
click at [571, 637] on li "Message" at bounding box center [902, 628] width 749 height 16
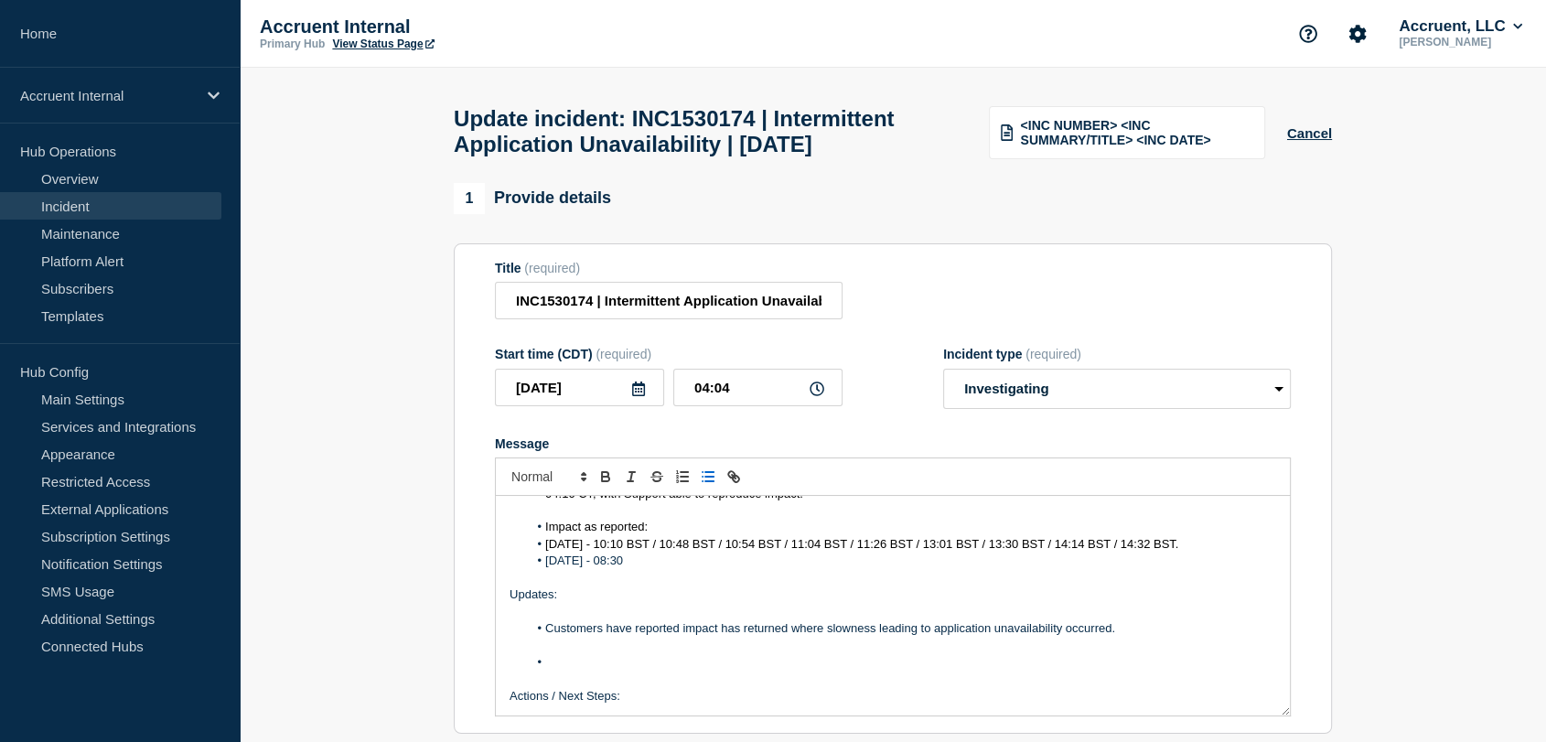
click at [552, 637] on li "Customers have reported impact has returned where slowness leading to applicati…" at bounding box center [902, 628] width 749 height 16
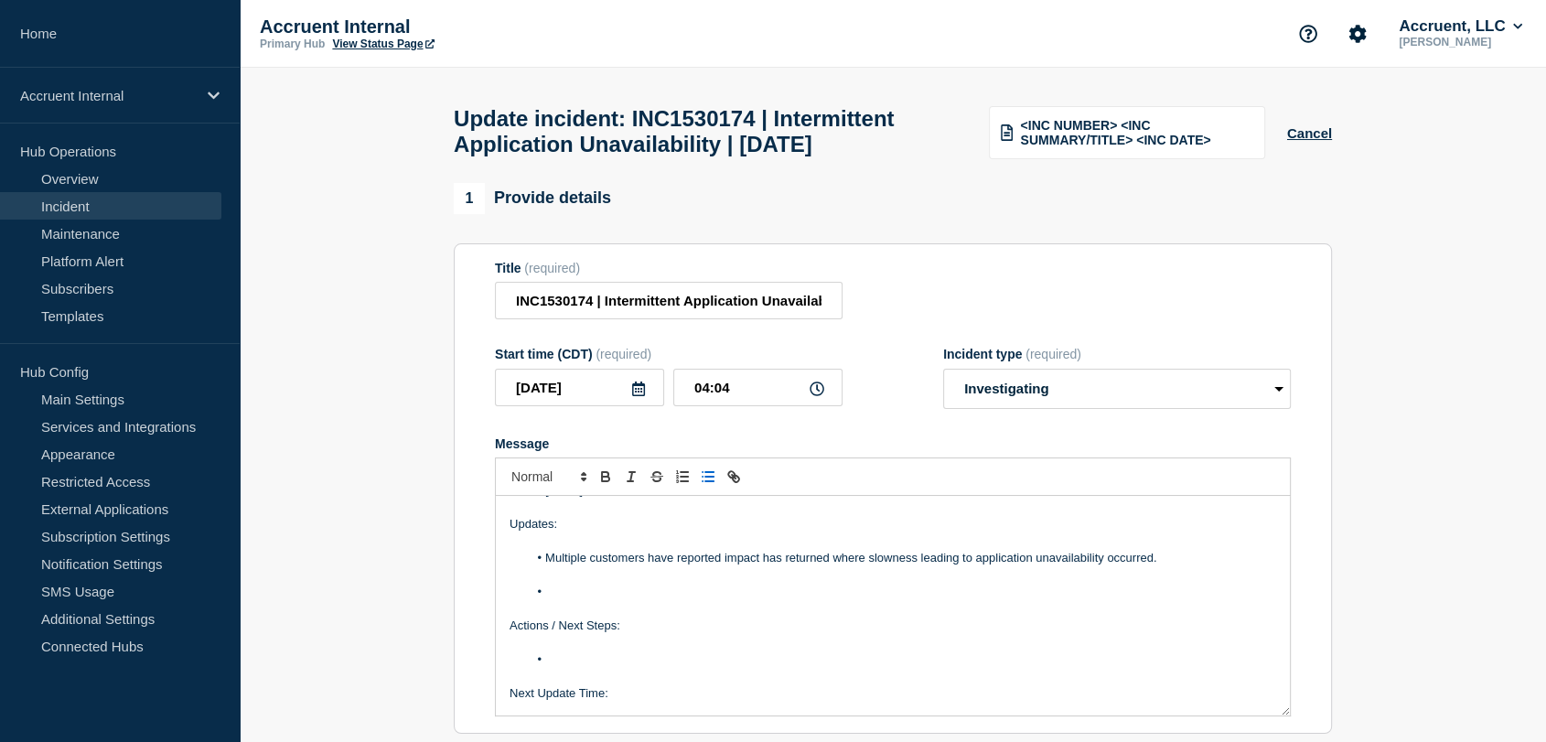
scroll to position [174, 0]
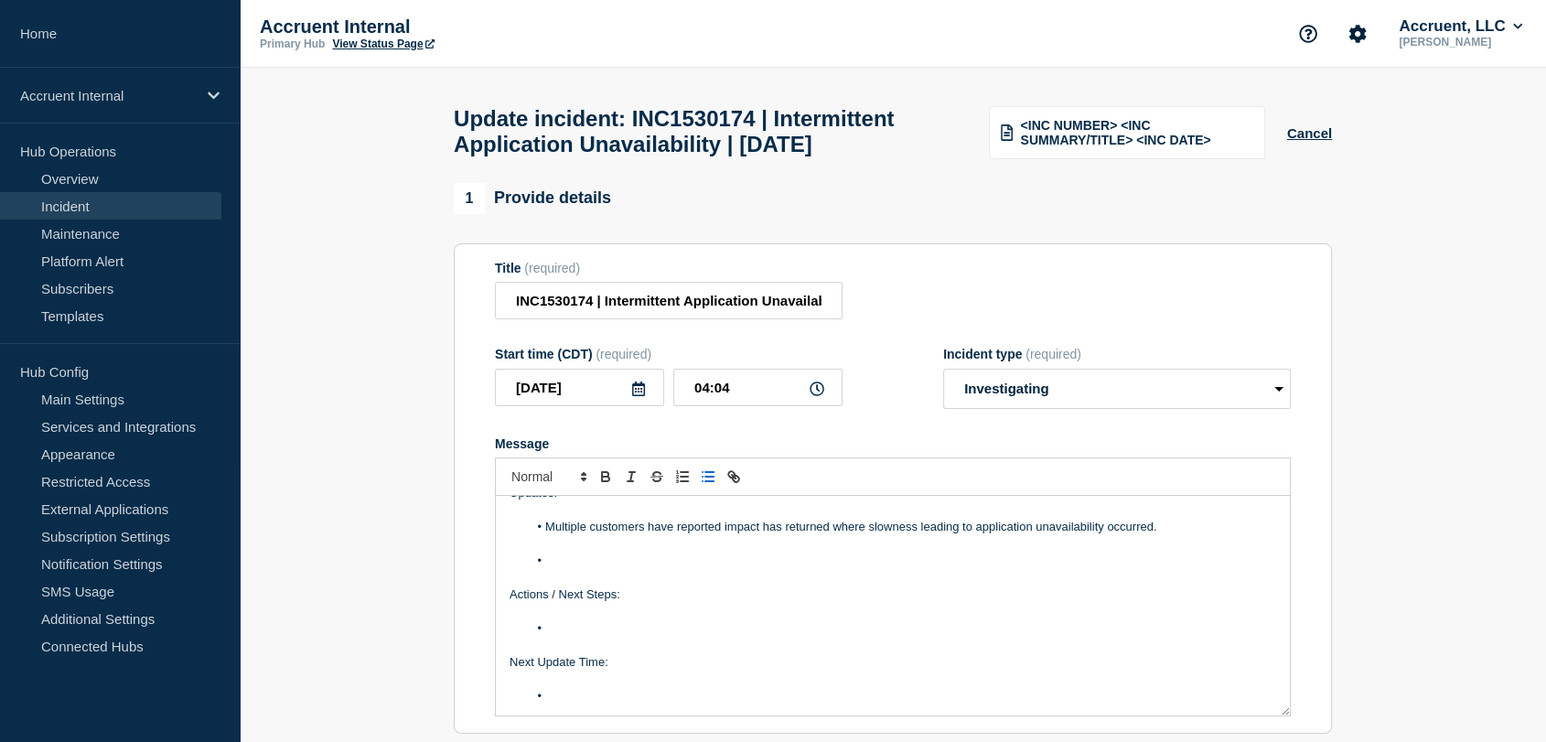
click at [607, 569] on li "Message" at bounding box center [902, 561] width 749 height 16
click at [897, 569] on li "The TT began where Networks identified that Hex 03 dropped" at bounding box center [902, 561] width 749 height 16
click at [887, 569] on li "The TT began where Networks identified that Hex 03 dropped" at bounding box center [902, 561] width 749 height 16
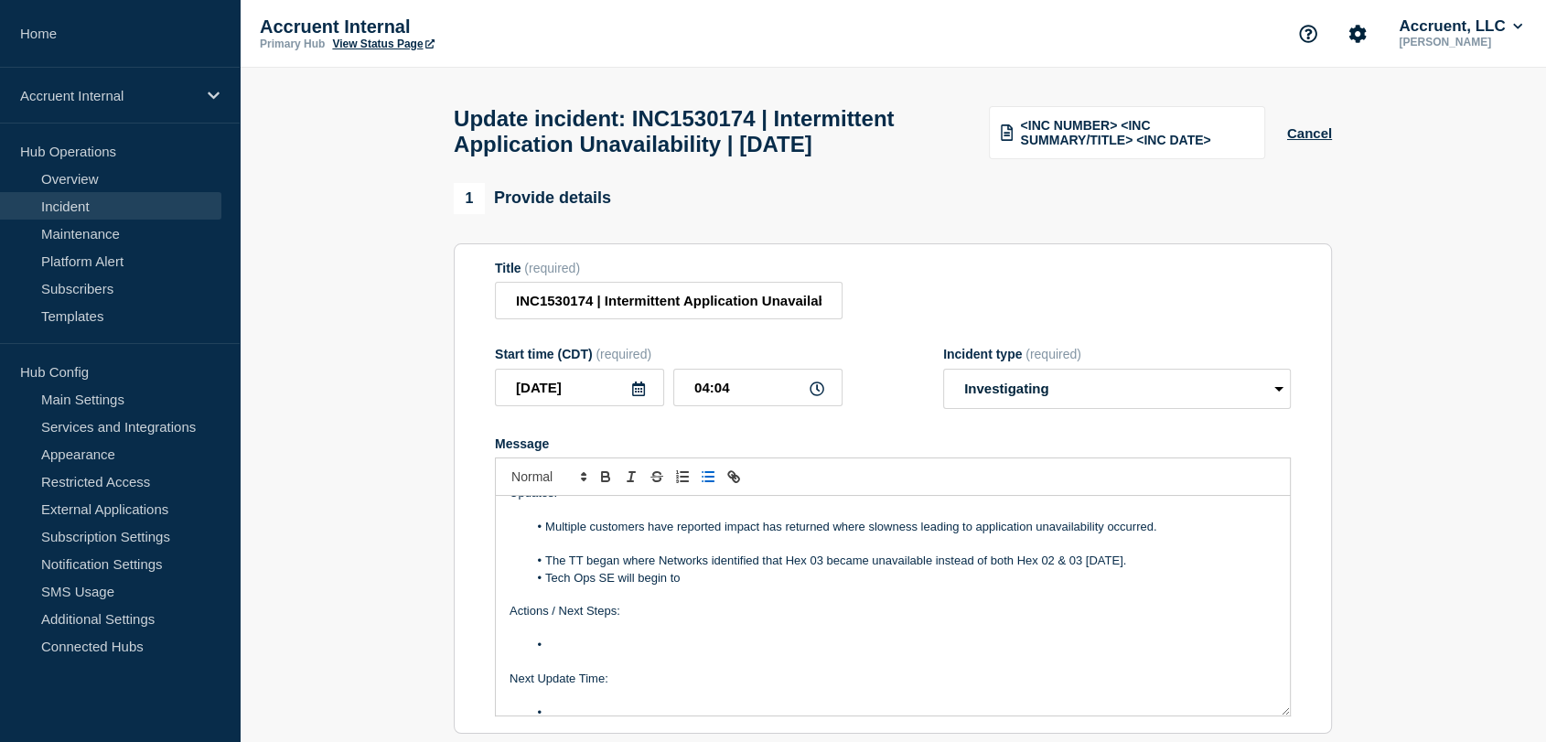
click at [747, 586] on li "Tech Ops SE will begin to" at bounding box center [902, 578] width 749 height 16
click at [966, 586] on li "Tech Ops SE will begin to roll all the servers in the pool which is believed to" at bounding box center [902, 578] width 749 height 16
click at [1192, 569] on li "The TT began where Networks identified that Hex 03 became unavailable instead o…" at bounding box center [902, 561] width 749 height 16
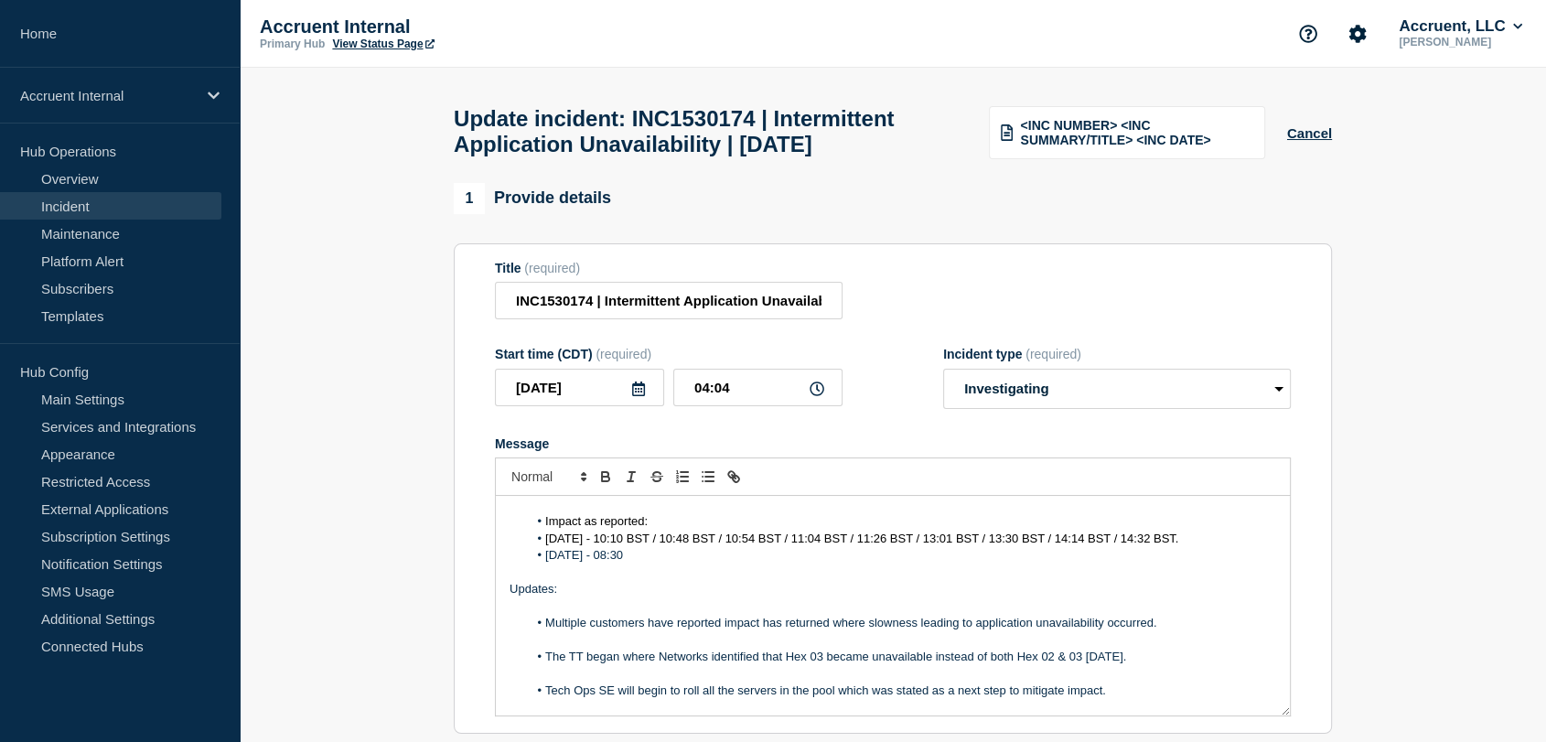
scroll to position [203, 0]
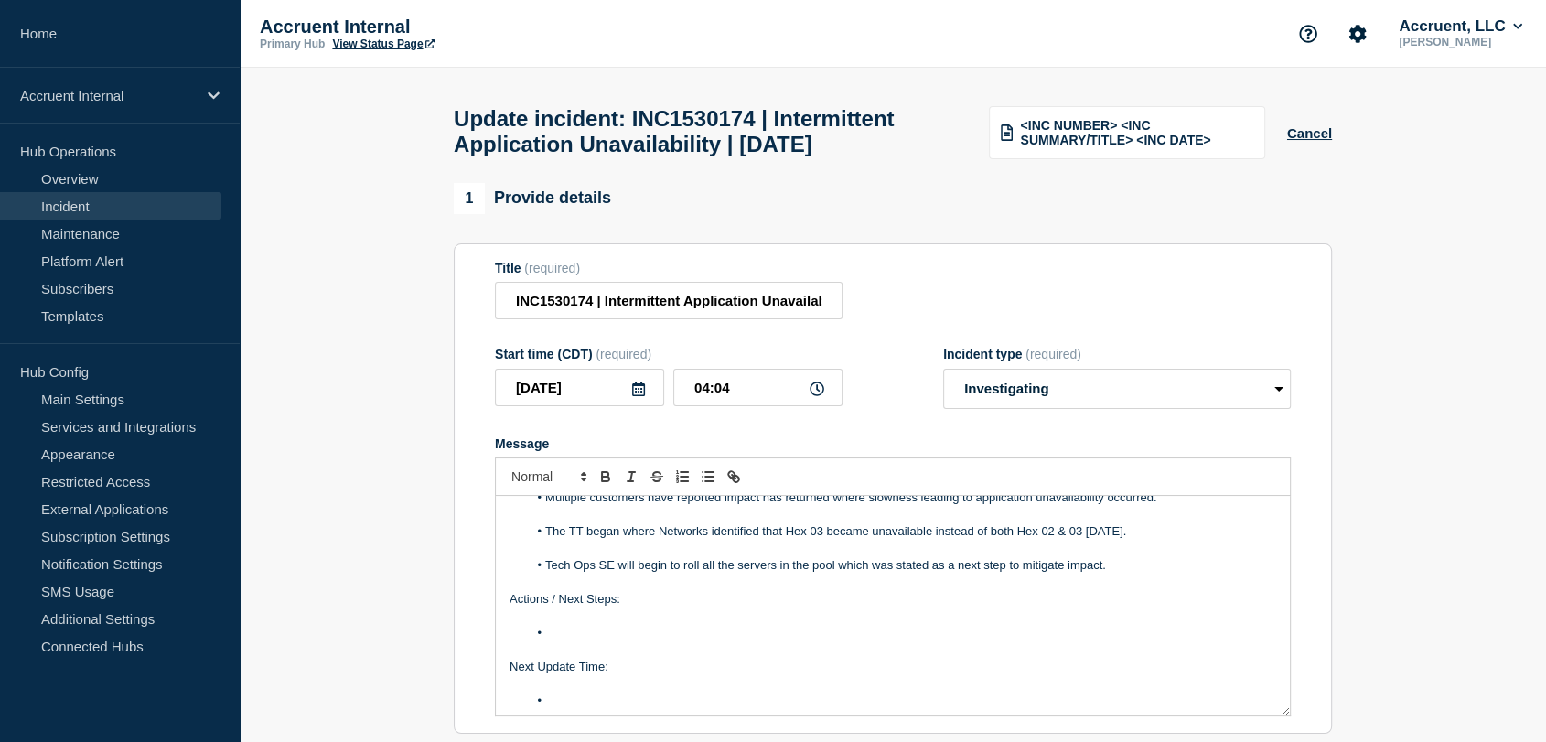
click at [1113, 574] on li "Tech Ops SE will begin to roll all the servers in the pool which was stated as …" at bounding box center [902, 565] width 749 height 16
click at [1068, 574] on li "Tech Ops SE will begin to roll all the servers in the pool which was stated as …" at bounding box center [902, 565] width 749 height 16
click at [1200, 574] on li "Tech Ops SE will begin to roll all the servers in the pool which was stated as …" at bounding box center [902, 565] width 749 height 16
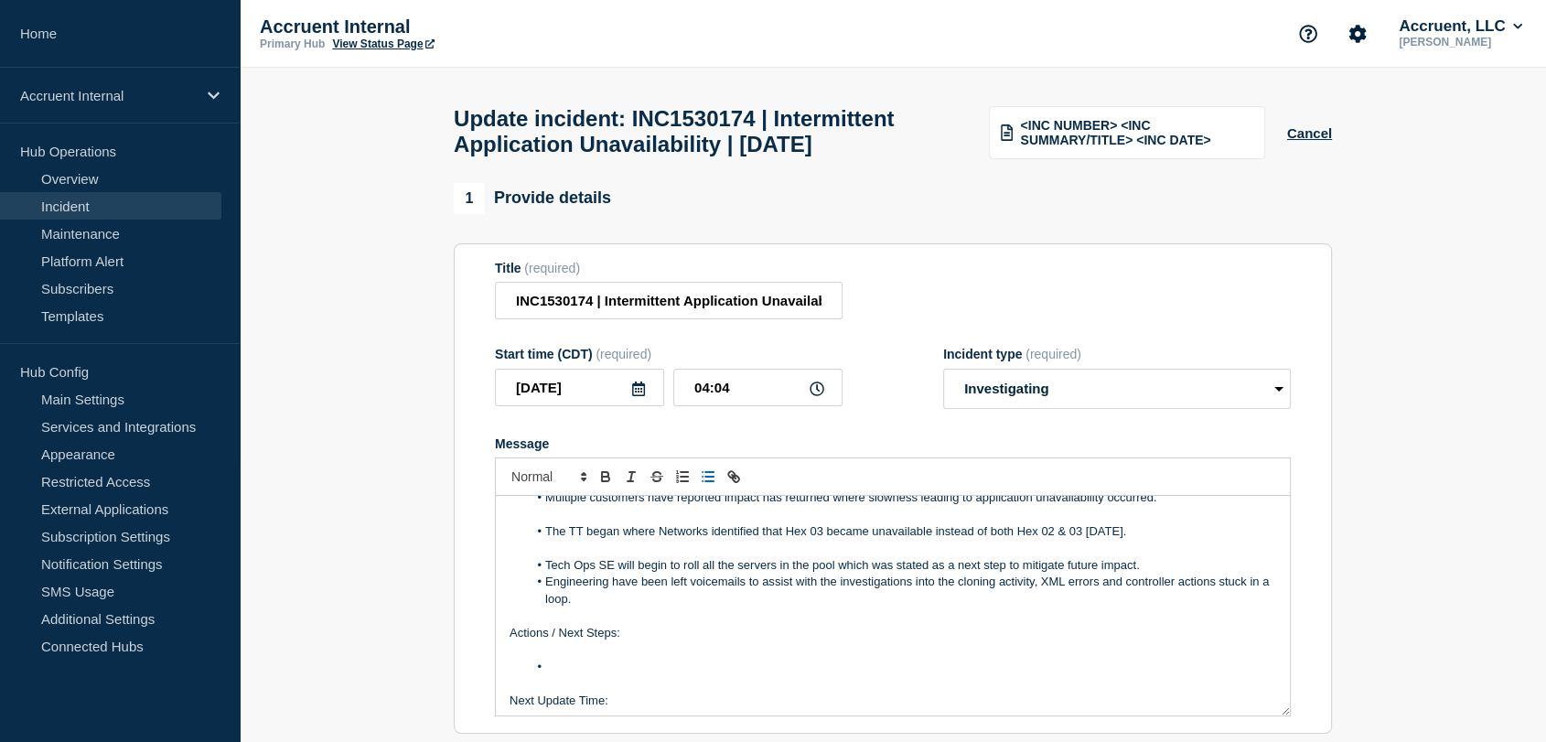
click at [1200, 574] on li "Tech Ops SE will begin to roll all the servers in the pool which was stated as …" at bounding box center [902, 565] width 749 height 16
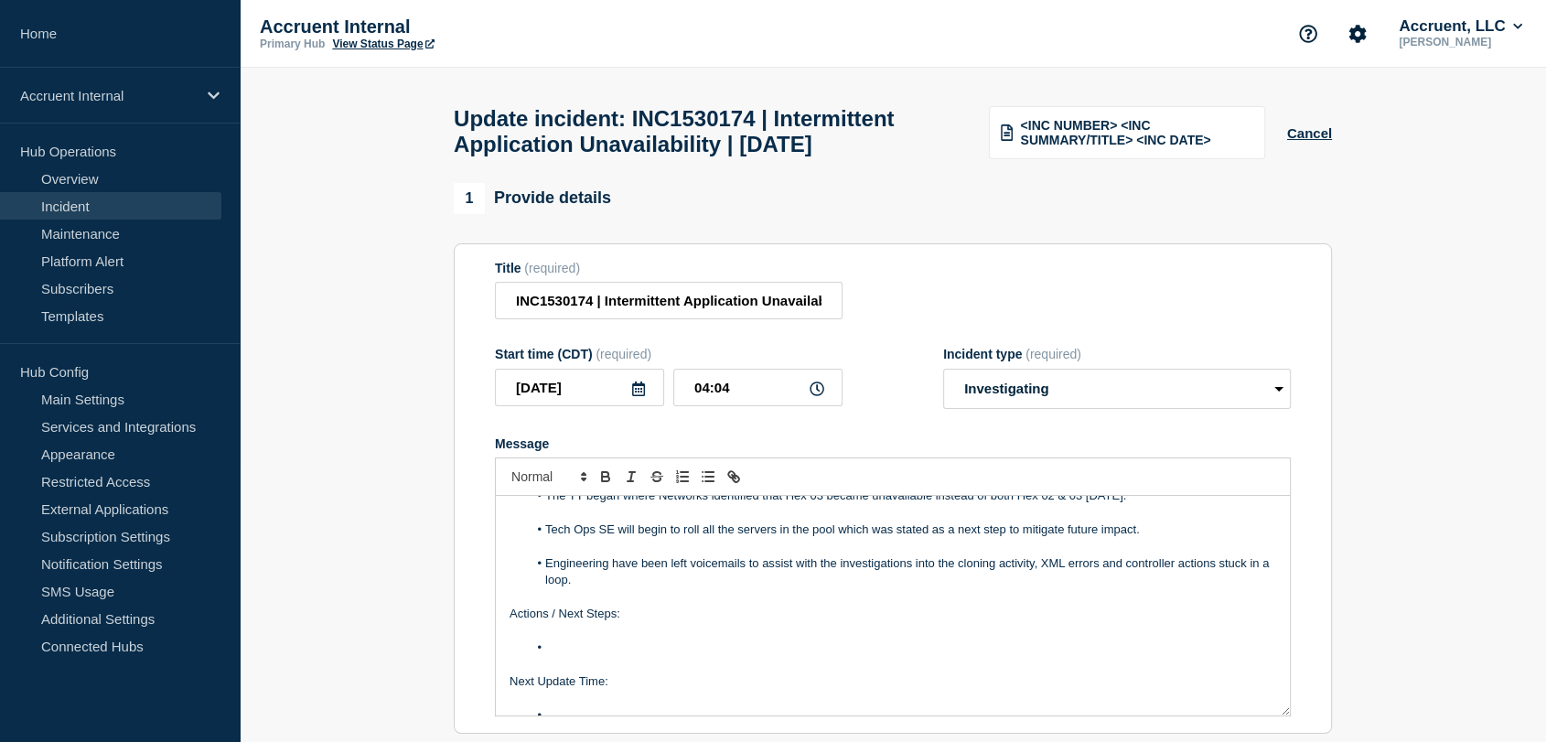
scroll to position [258, 0]
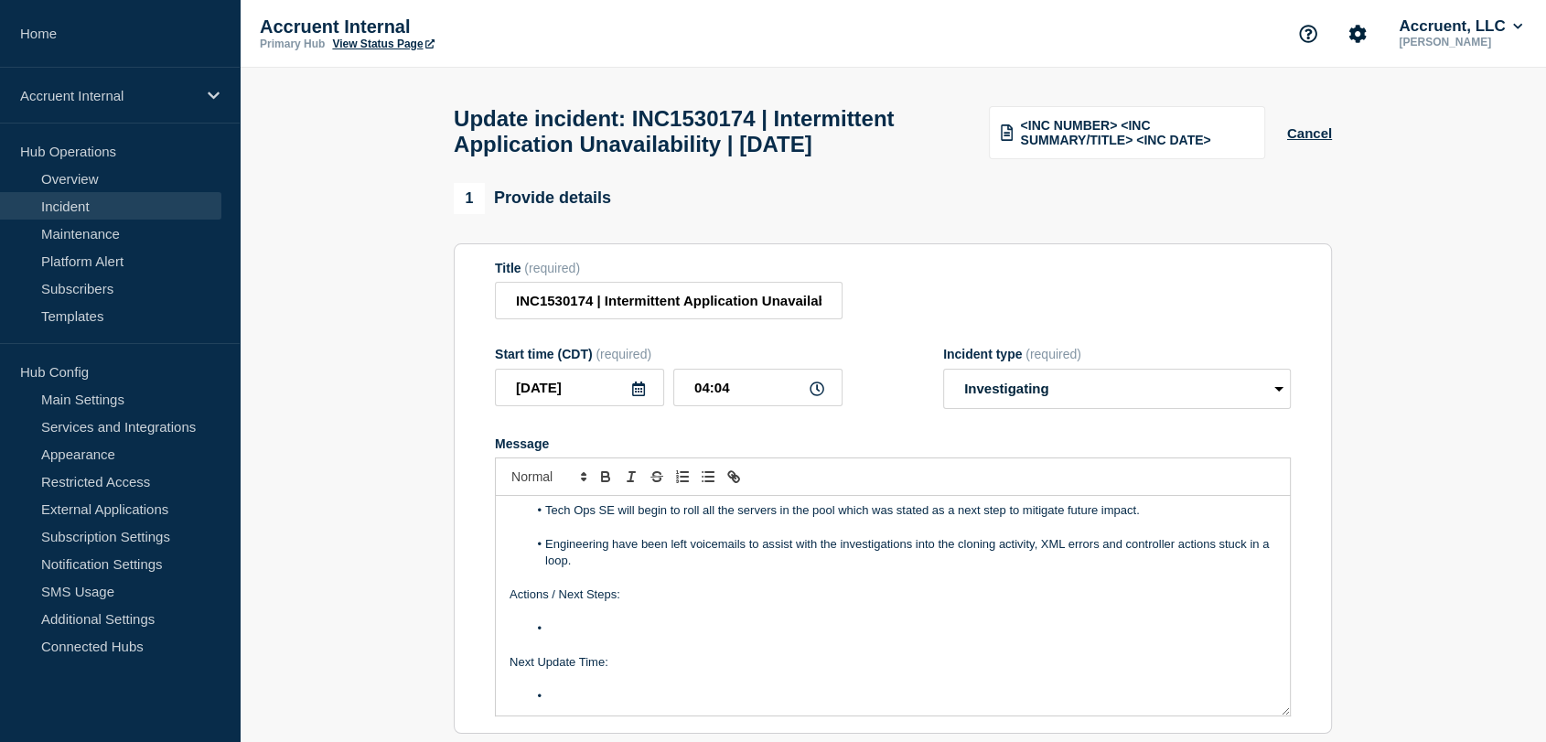
click at [634, 637] on li "Message" at bounding box center [902, 628] width 749 height 16
click at [866, 637] on li "Tech Ops SE to update chat with updates to rolling the server." at bounding box center [902, 628] width 749 height 16
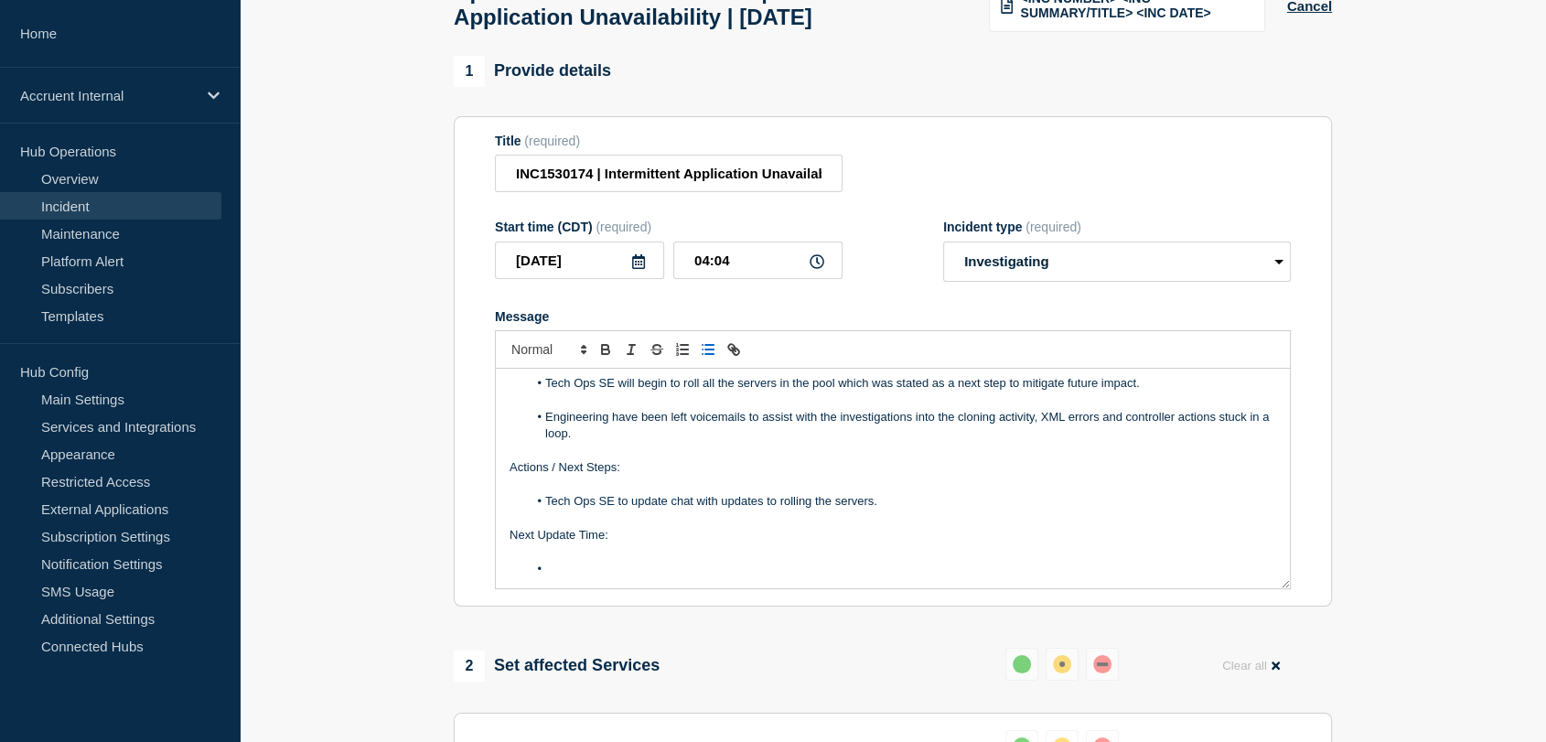
scroll to position [203, 0]
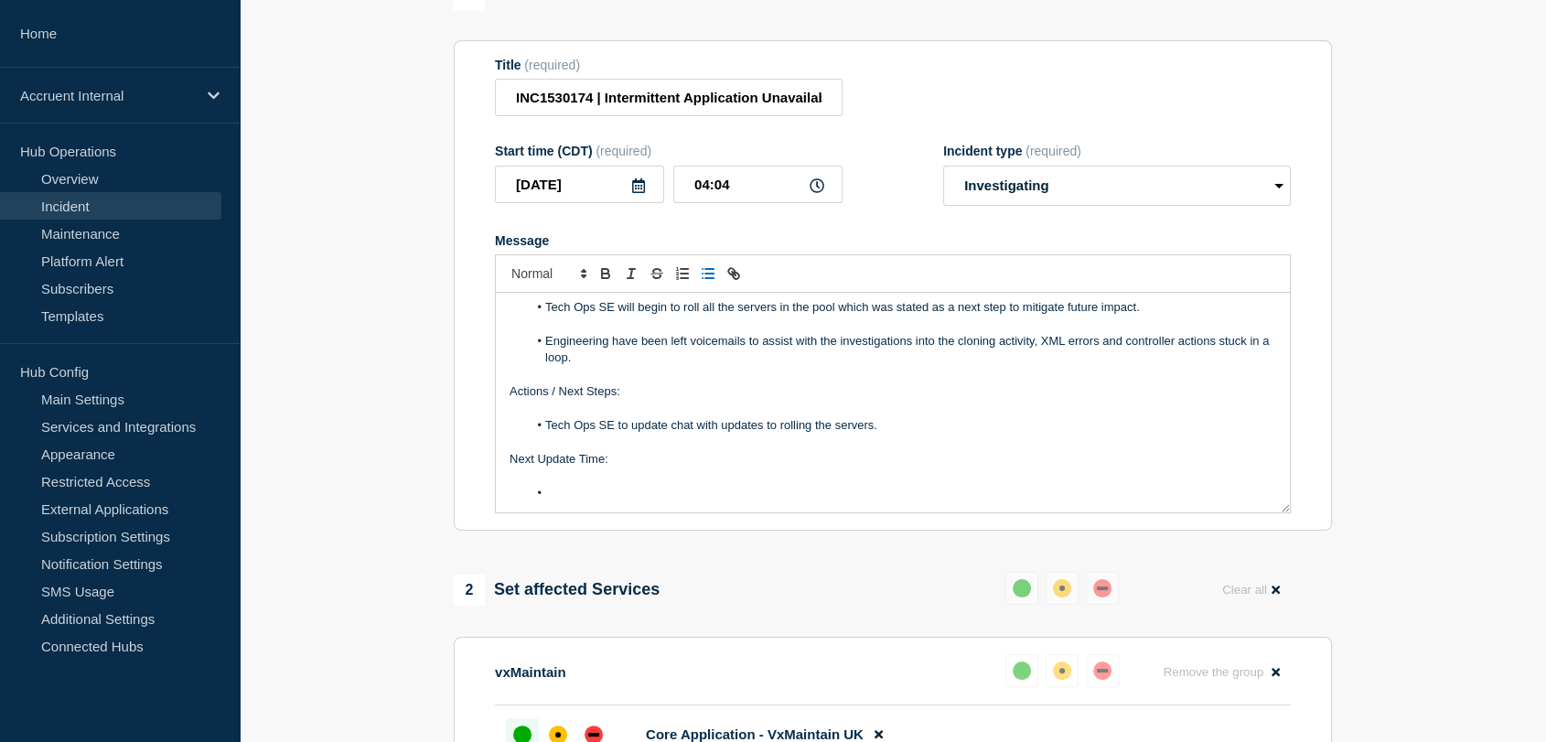
click at [619, 501] on li "Message" at bounding box center [902, 493] width 749 height 16
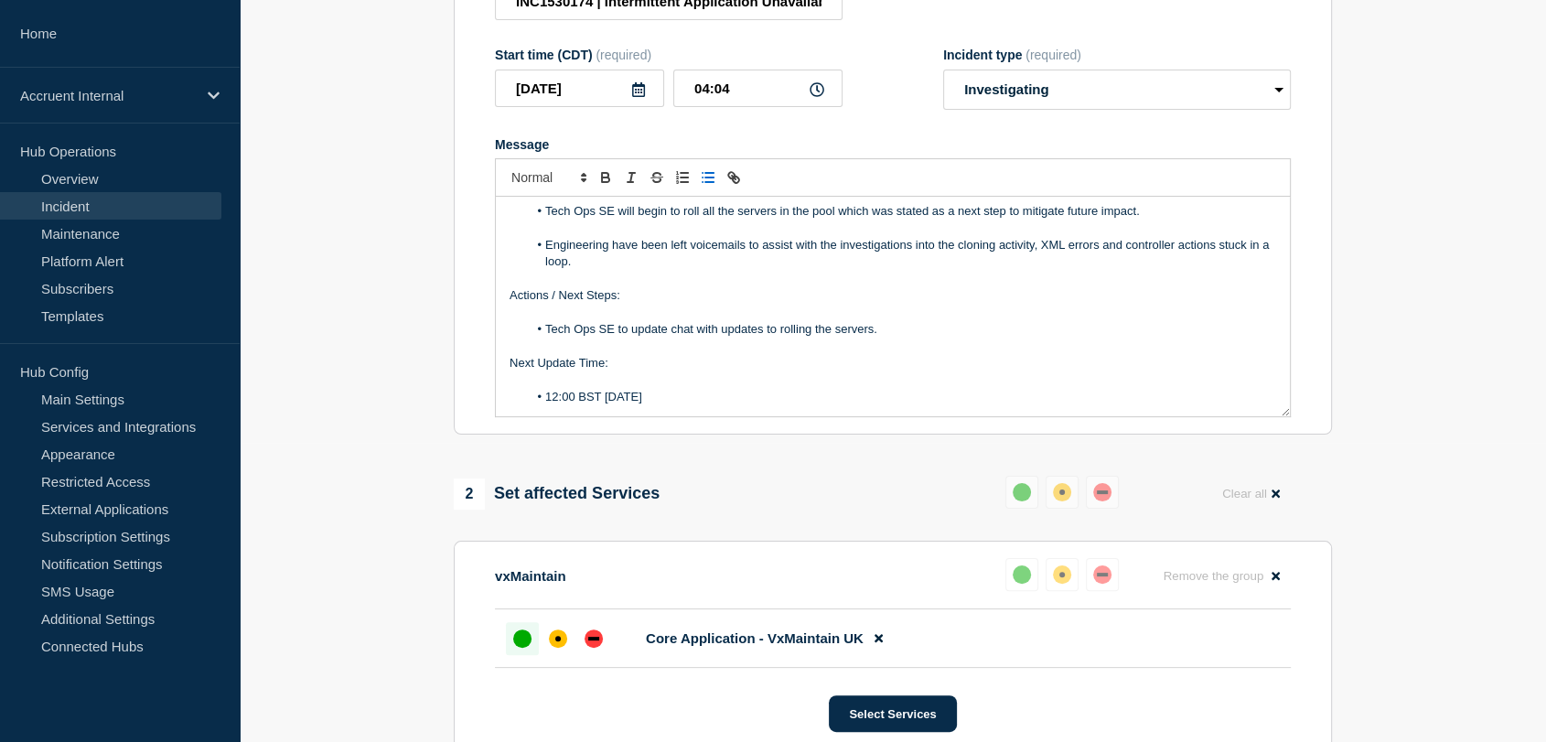
scroll to position [406, 0]
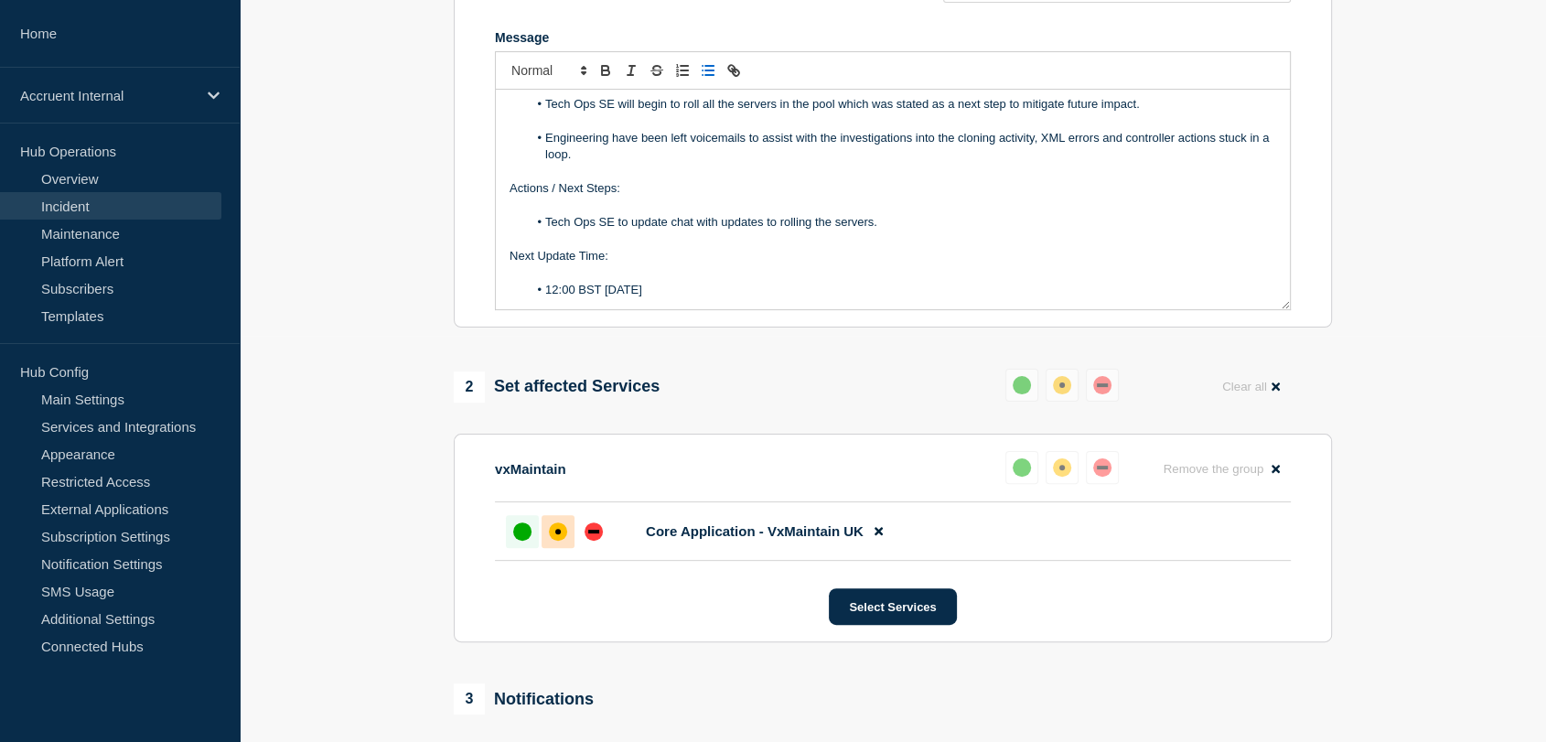
click at [550, 541] on div "affected" at bounding box center [558, 531] width 18 height 18
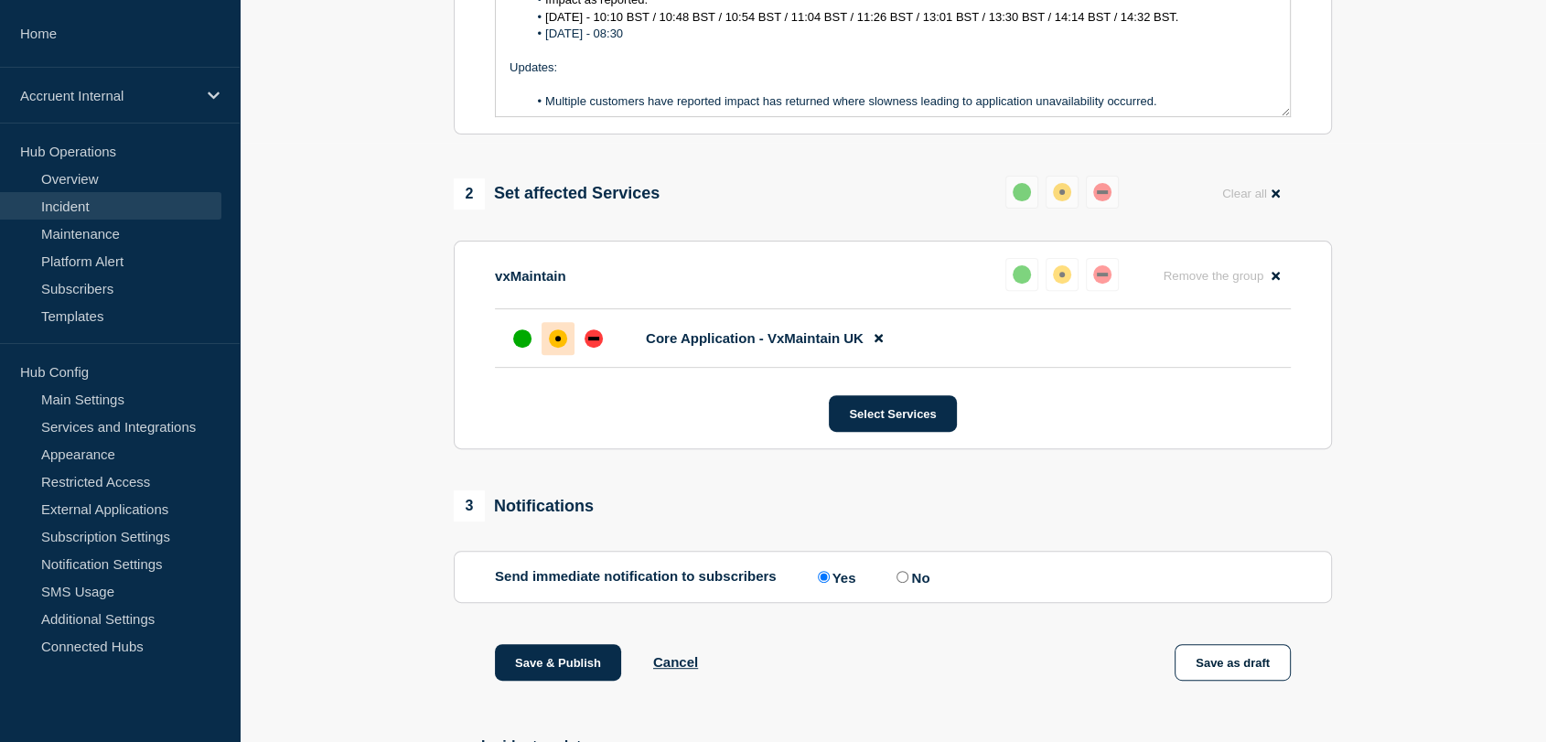
scroll to position [609, 0]
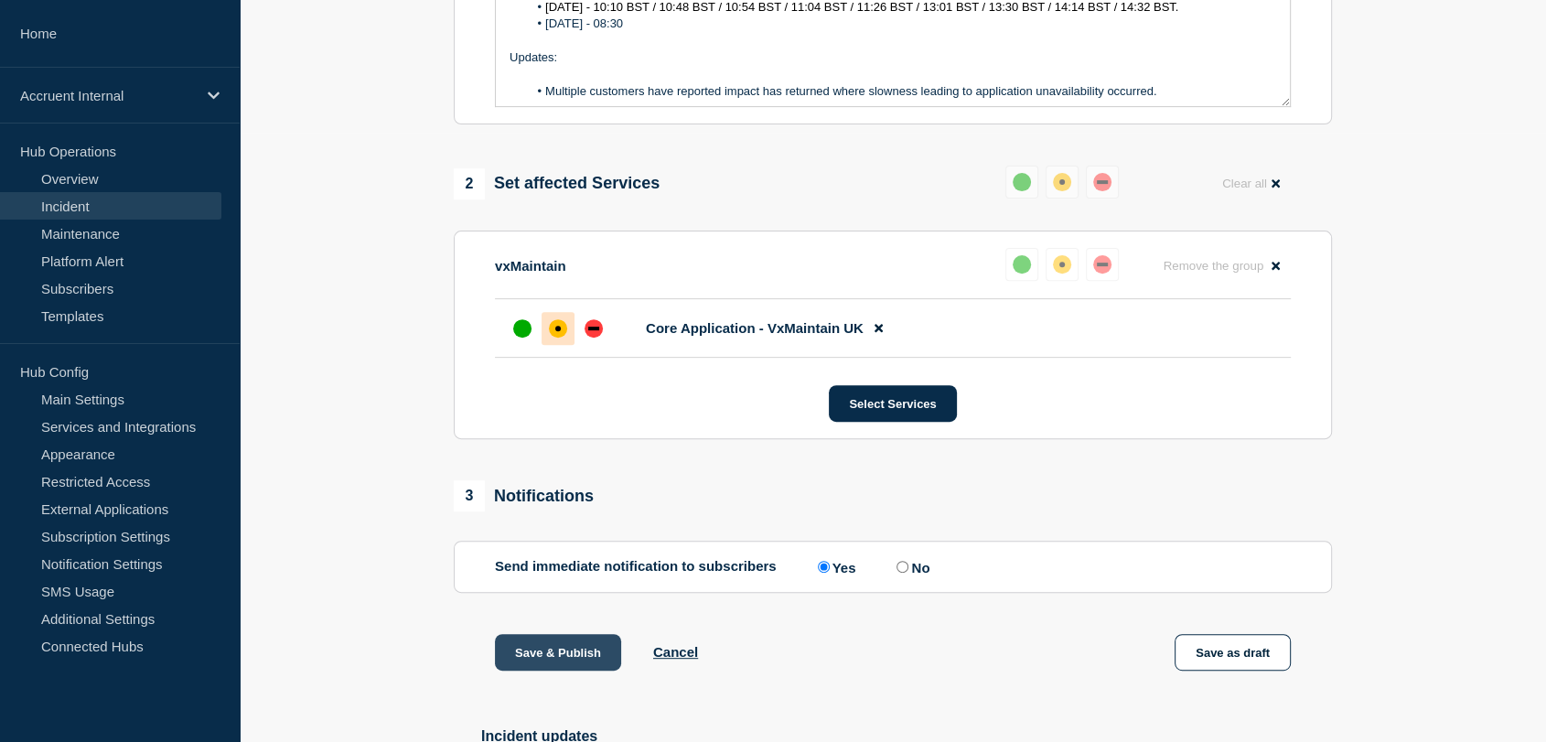
click at [555, 671] on button "Save & Publish" at bounding box center [558, 652] width 126 height 37
